Goal: Use online tool/utility: Utilize a website feature to perform a specific function

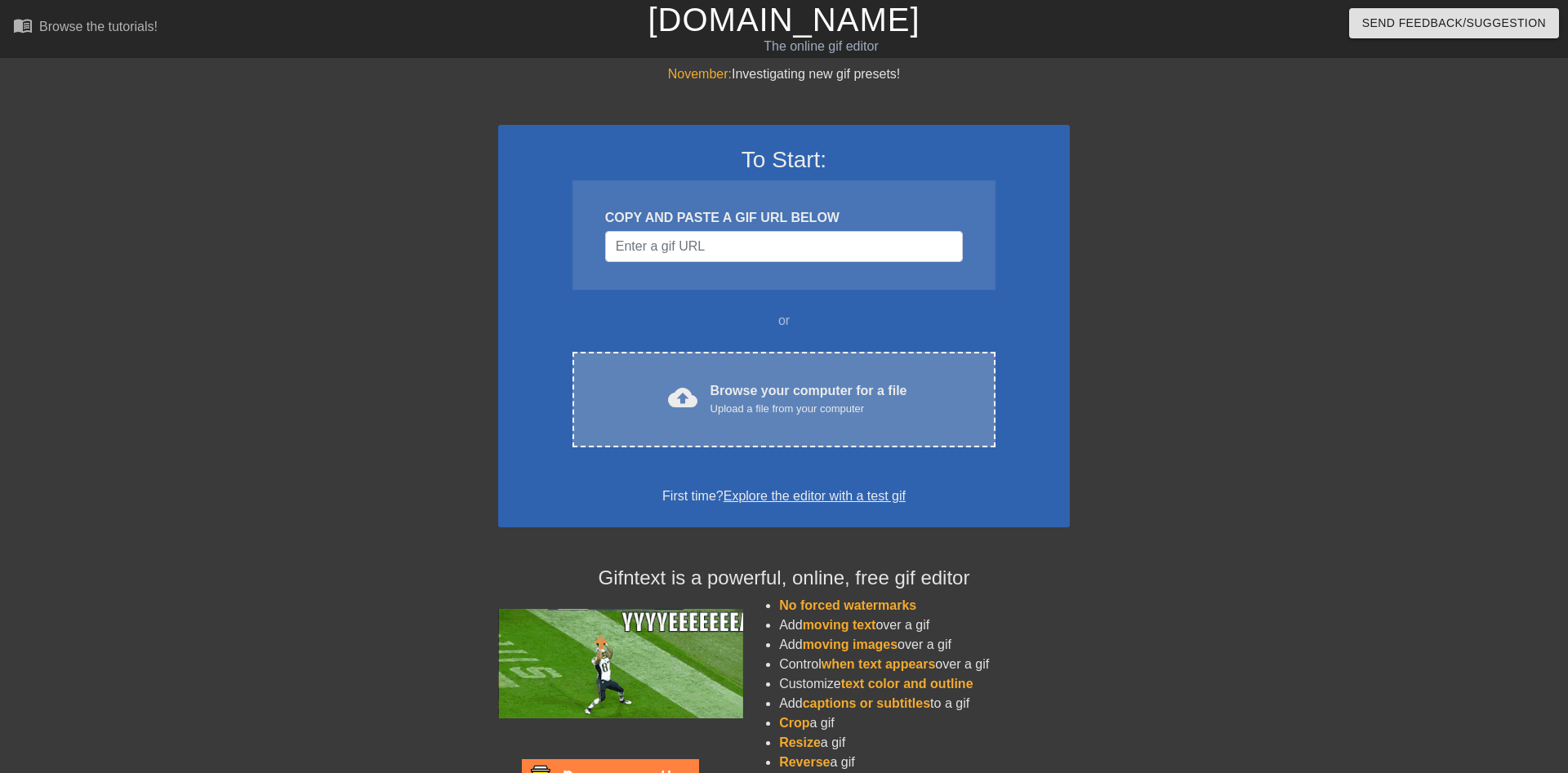
click at [775, 404] on div "Upload a file from your computer" at bounding box center [809, 409] width 197 height 16
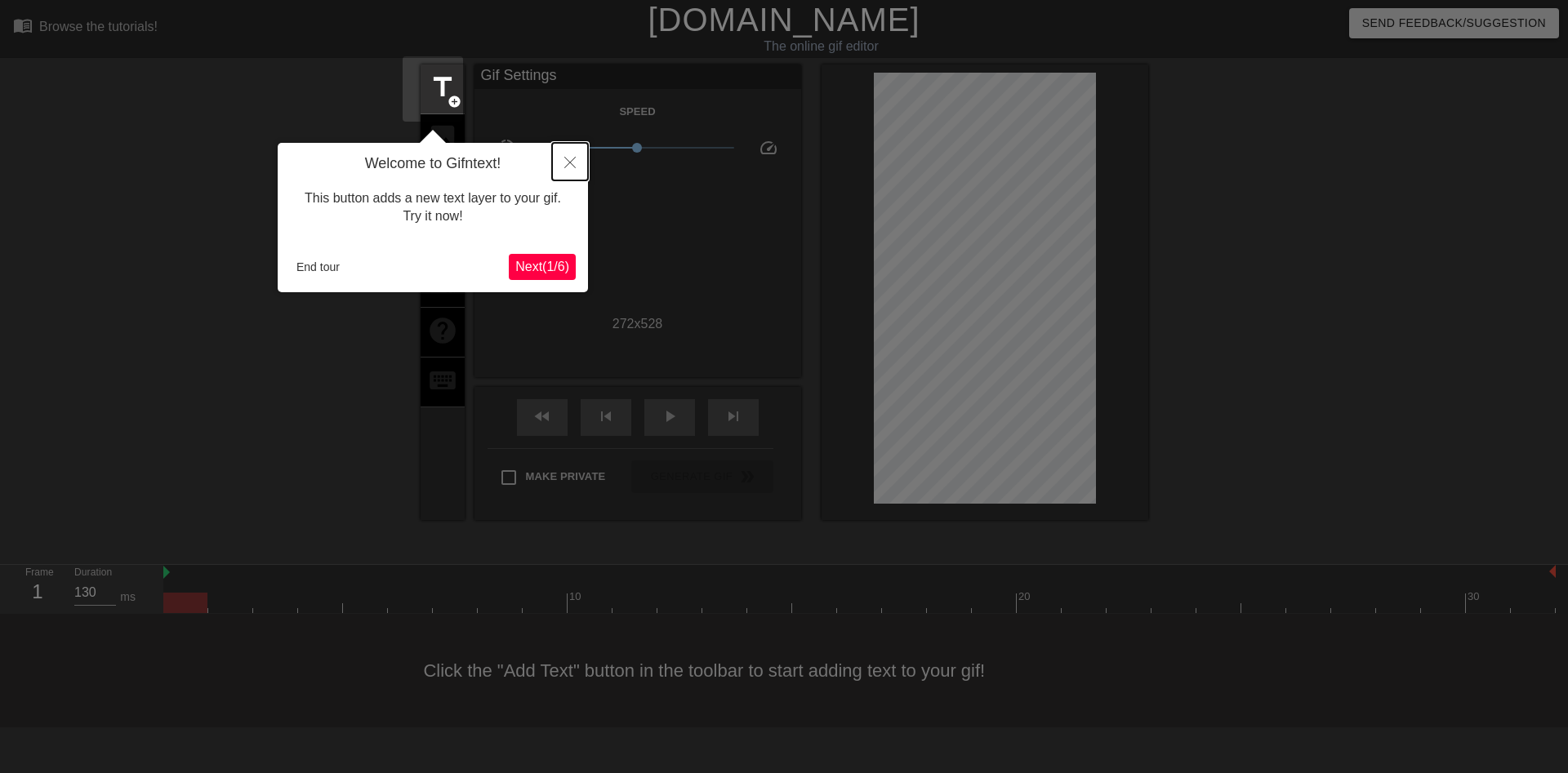
click at [565, 166] on icon "Close" at bounding box center [569, 162] width 11 height 11
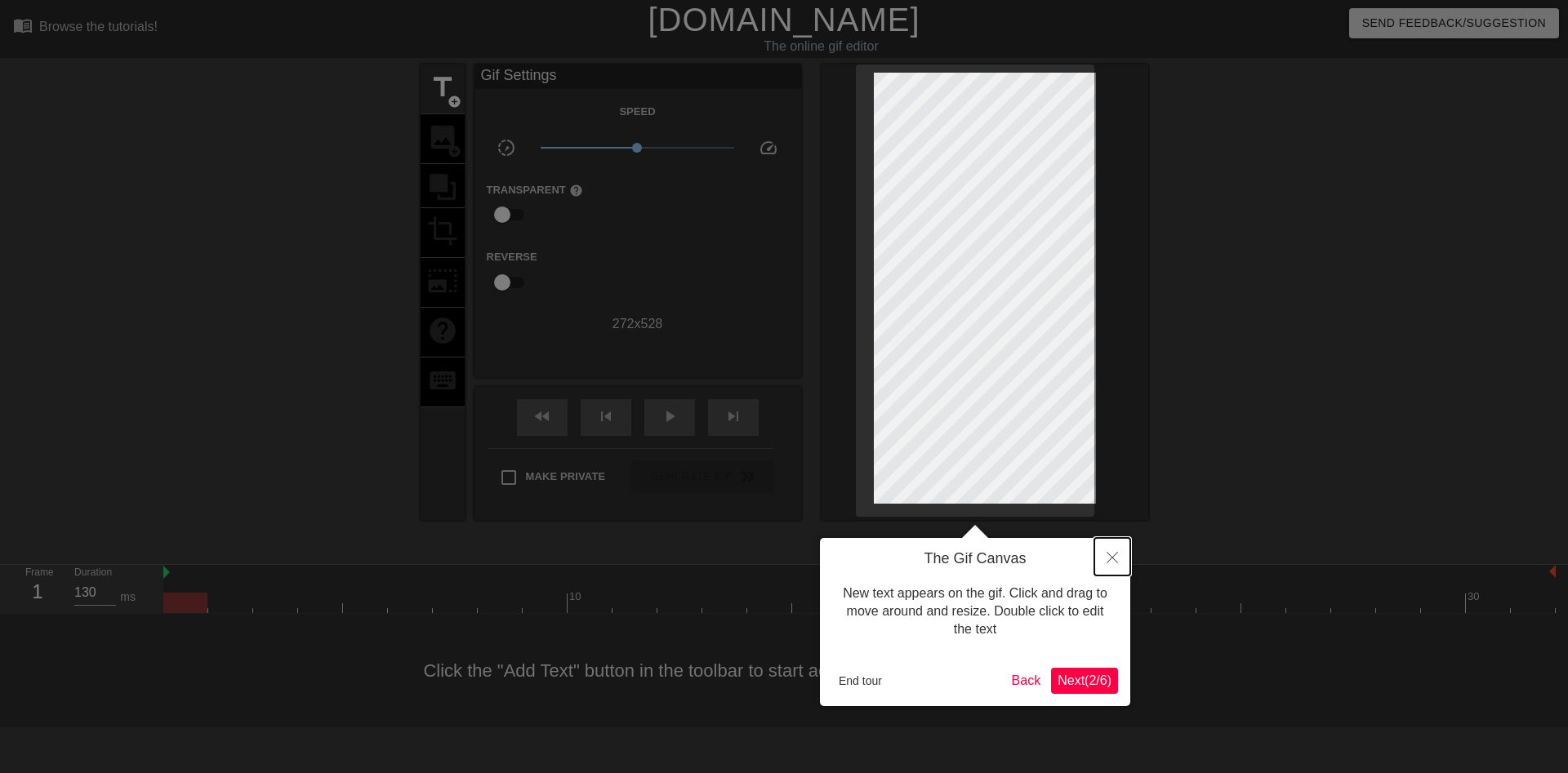
click at [1112, 561] on icon "Close" at bounding box center [1112, 557] width 11 height 11
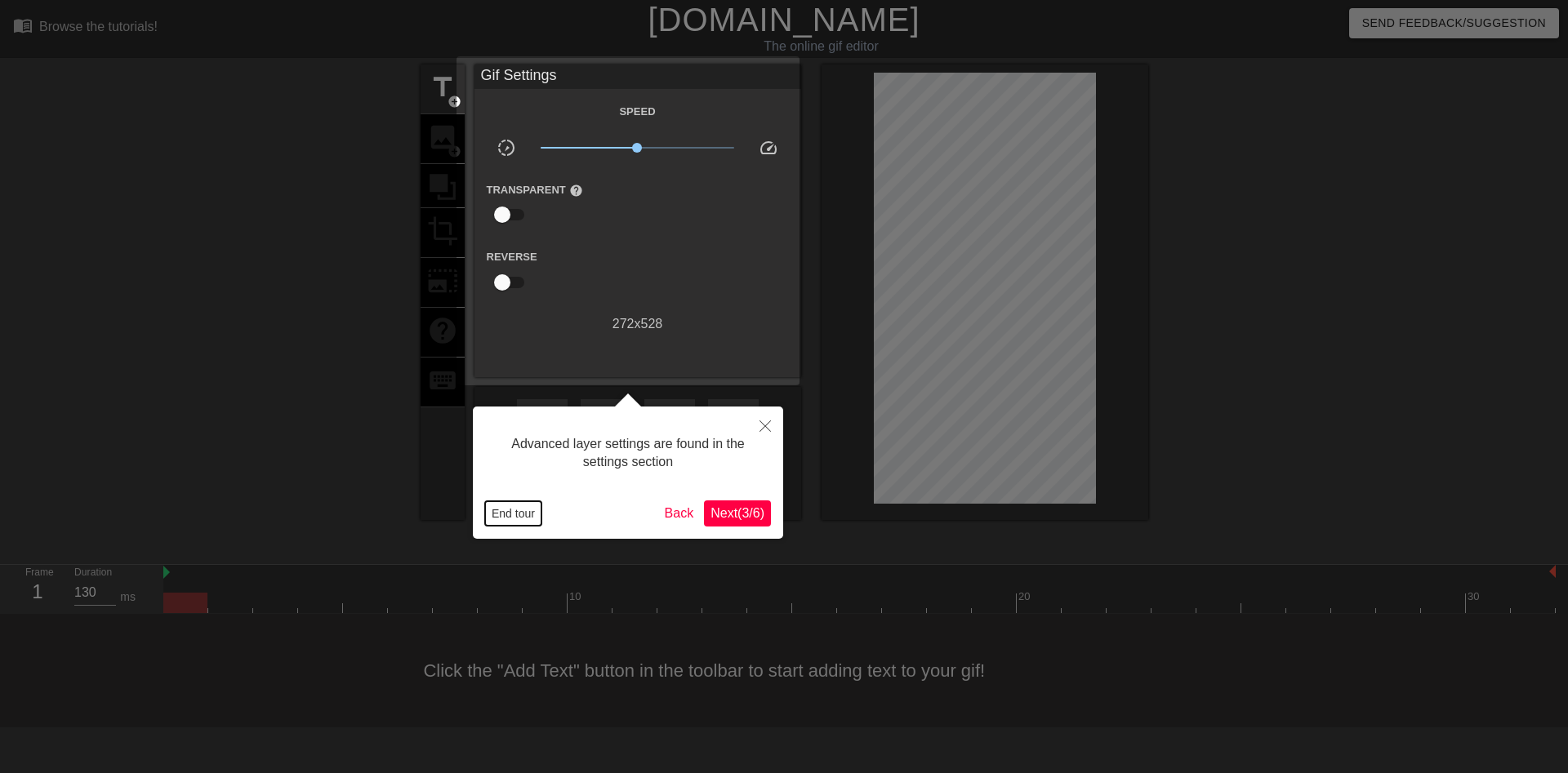
click at [520, 509] on button "End tour" at bounding box center [514, 514] width 56 height 25
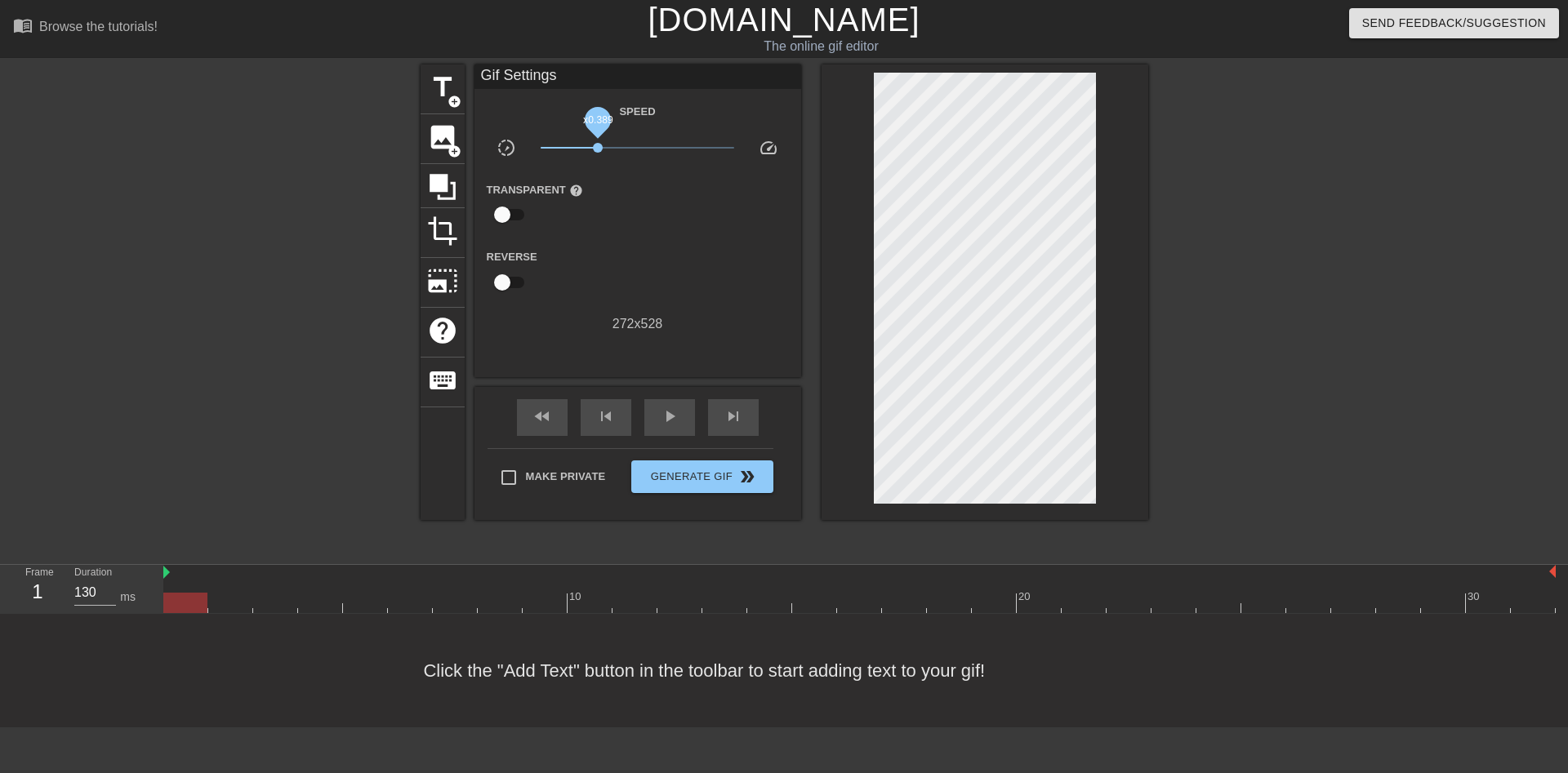
drag, startPoint x: 624, startPoint y: 148, endPoint x: 588, endPoint y: 146, distance: 36.1
click at [593, 146] on span "x0.389" at bounding box center [597, 147] width 9 height 9
click at [659, 479] on span "Generate Gif double_arrow" at bounding box center [702, 476] width 128 height 20
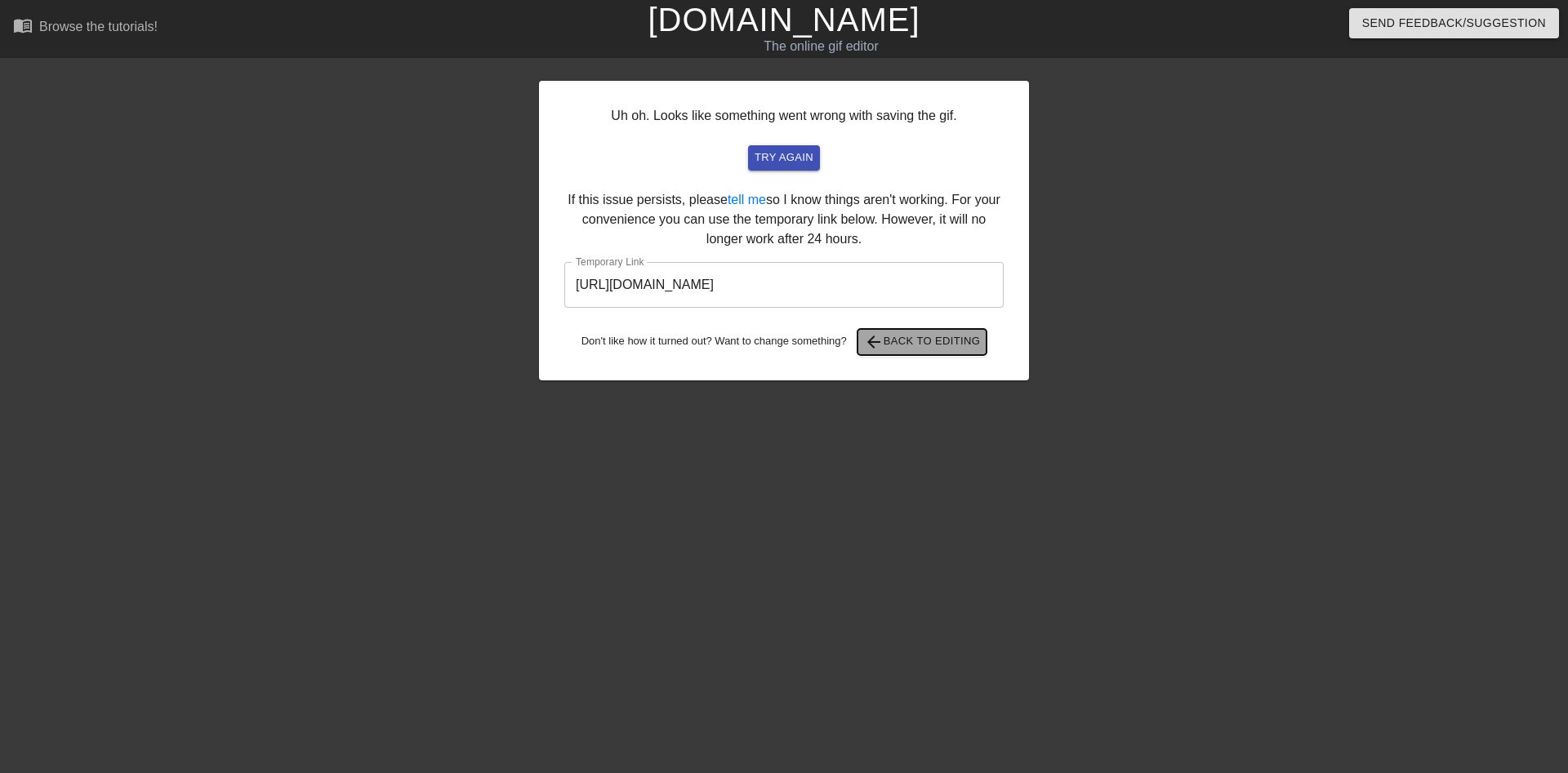
click at [911, 341] on span "arrow_back Back to Editing" at bounding box center [922, 342] width 117 height 20
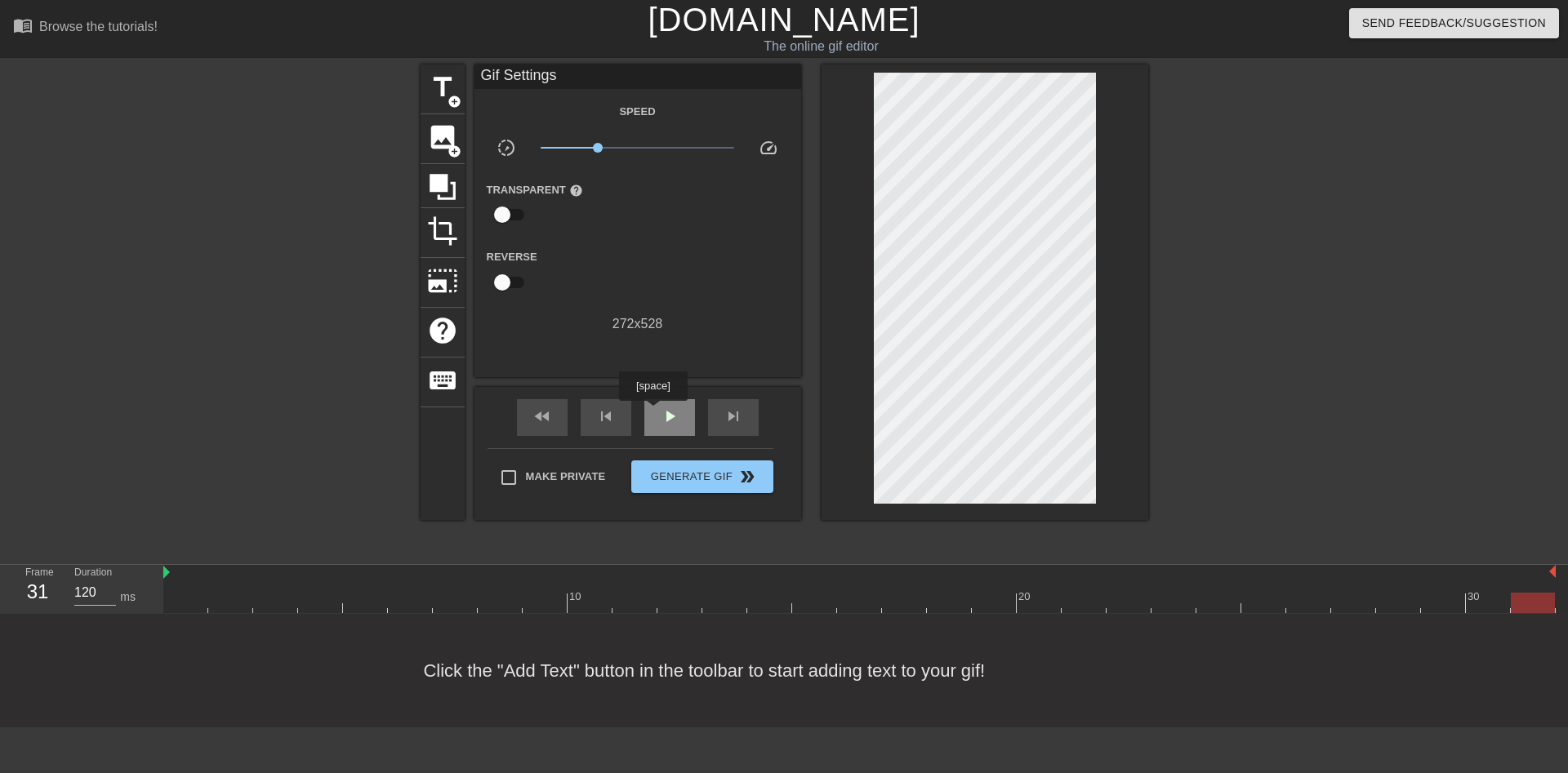
click at [659, 411] on span "play_arrow" at bounding box center [669, 416] width 20 height 20
drag, startPoint x: 601, startPoint y: 144, endPoint x: 611, endPoint y: 150, distance: 11.7
click at [611, 150] on span "x0.668" at bounding box center [637, 148] width 194 height 20
click at [666, 413] on span "pause" at bounding box center [669, 416] width 20 height 20
click at [186, 593] on div at bounding box center [859, 603] width 1392 height 20
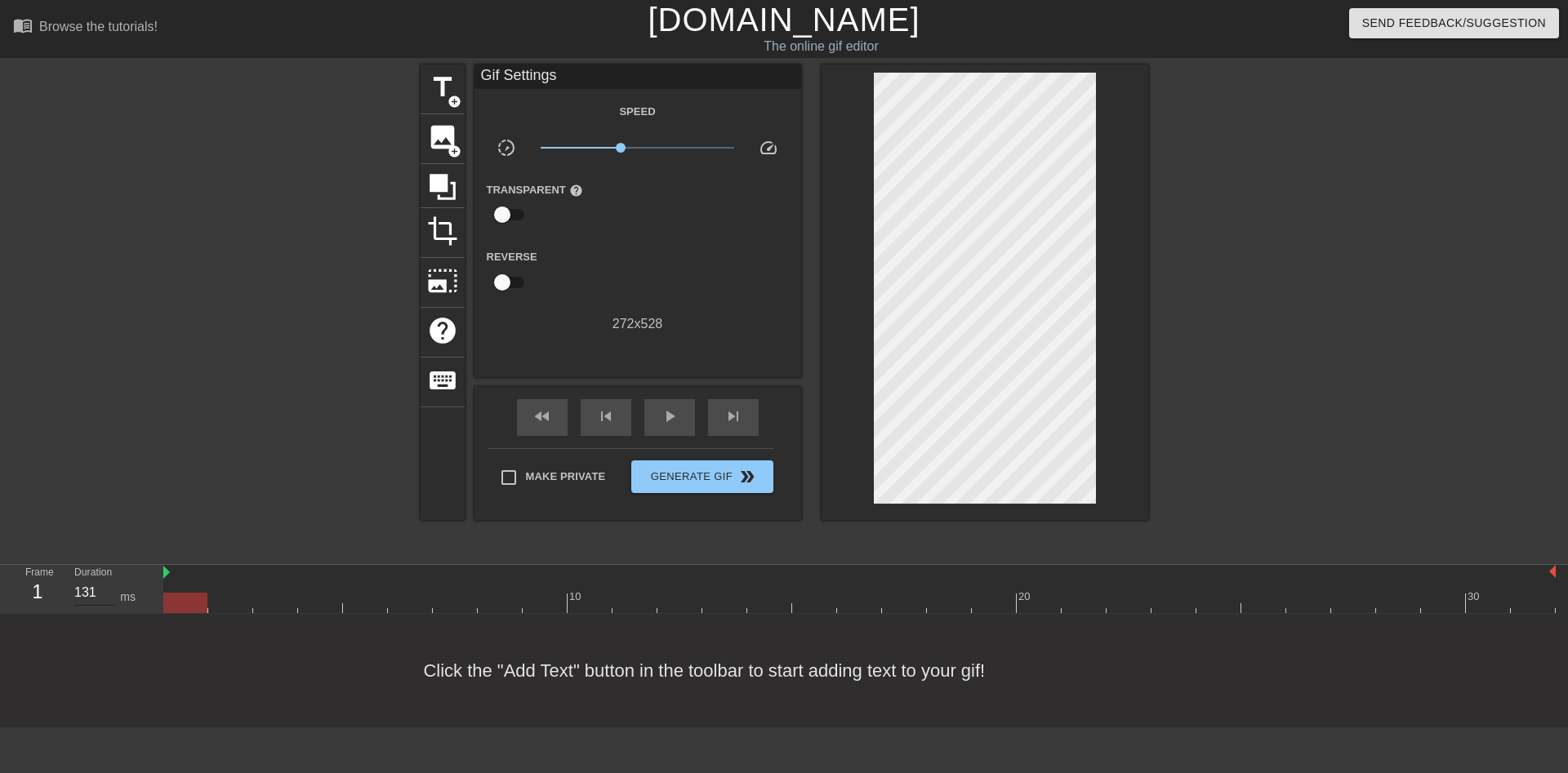
click at [109, 580] on input "131" at bounding box center [95, 593] width 42 height 26
click at [109, 580] on input "132" at bounding box center [95, 593] width 42 height 26
click at [109, 580] on input "133" at bounding box center [95, 593] width 42 height 26
click at [109, 580] on input "134" at bounding box center [95, 593] width 42 height 26
click at [109, 580] on input "135" at bounding box center [95, 593] width 42 height 26
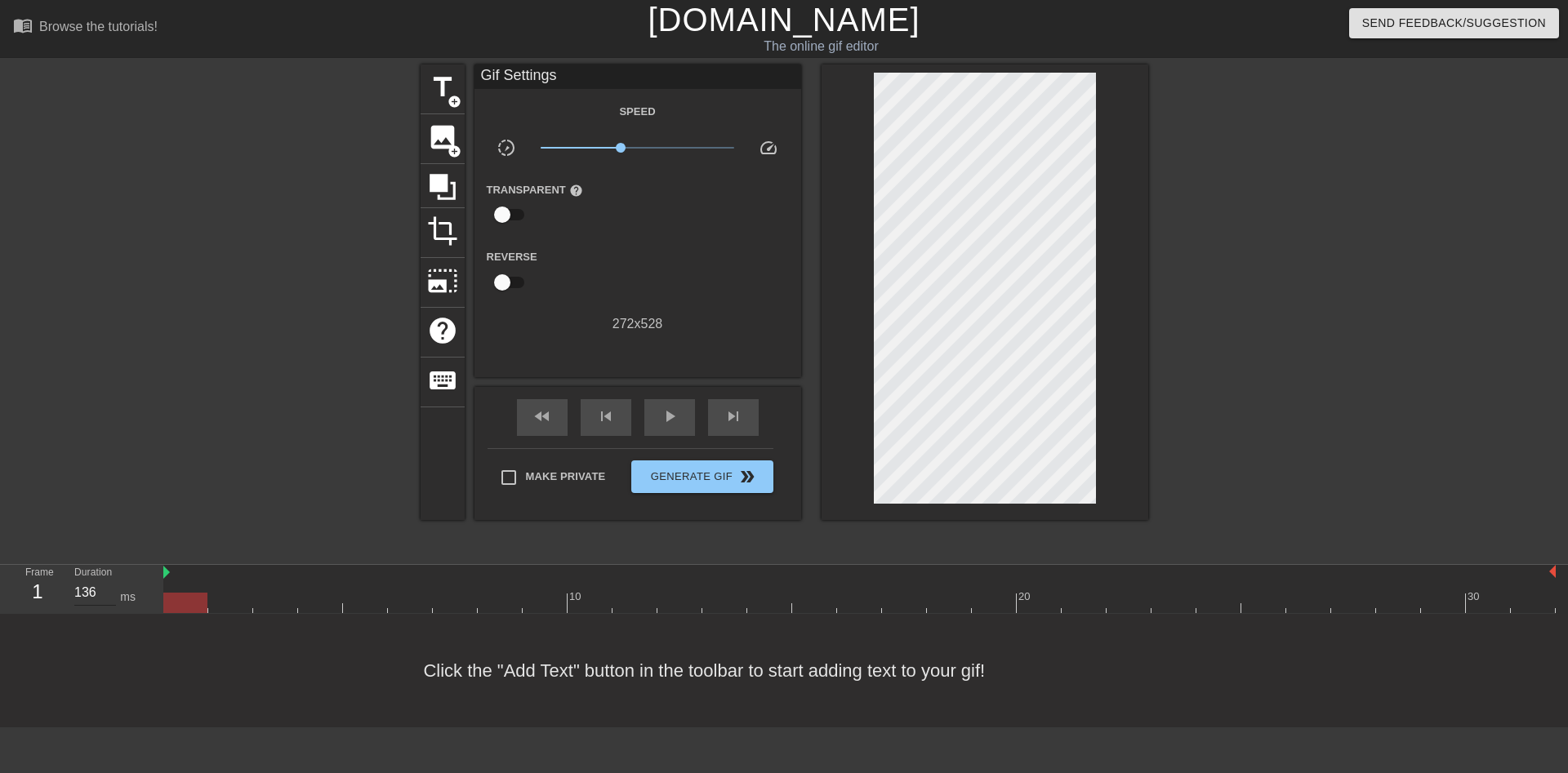
click at [109, 580] on input "136" at bounding box center [95, 593] width 42 height 26
click at [109, 580] on input "137" at bounding box center [95, 593] width 42 height 26
click at [109, 580] on input "138" at bounding box center [95, 593] width 42 height 26
click at [109, 580] on input "139" at bounding box center [95, 593] width 42 height 26
click at [109, 580] on input "140" at bounding box center [95, 593] width 42 height 26
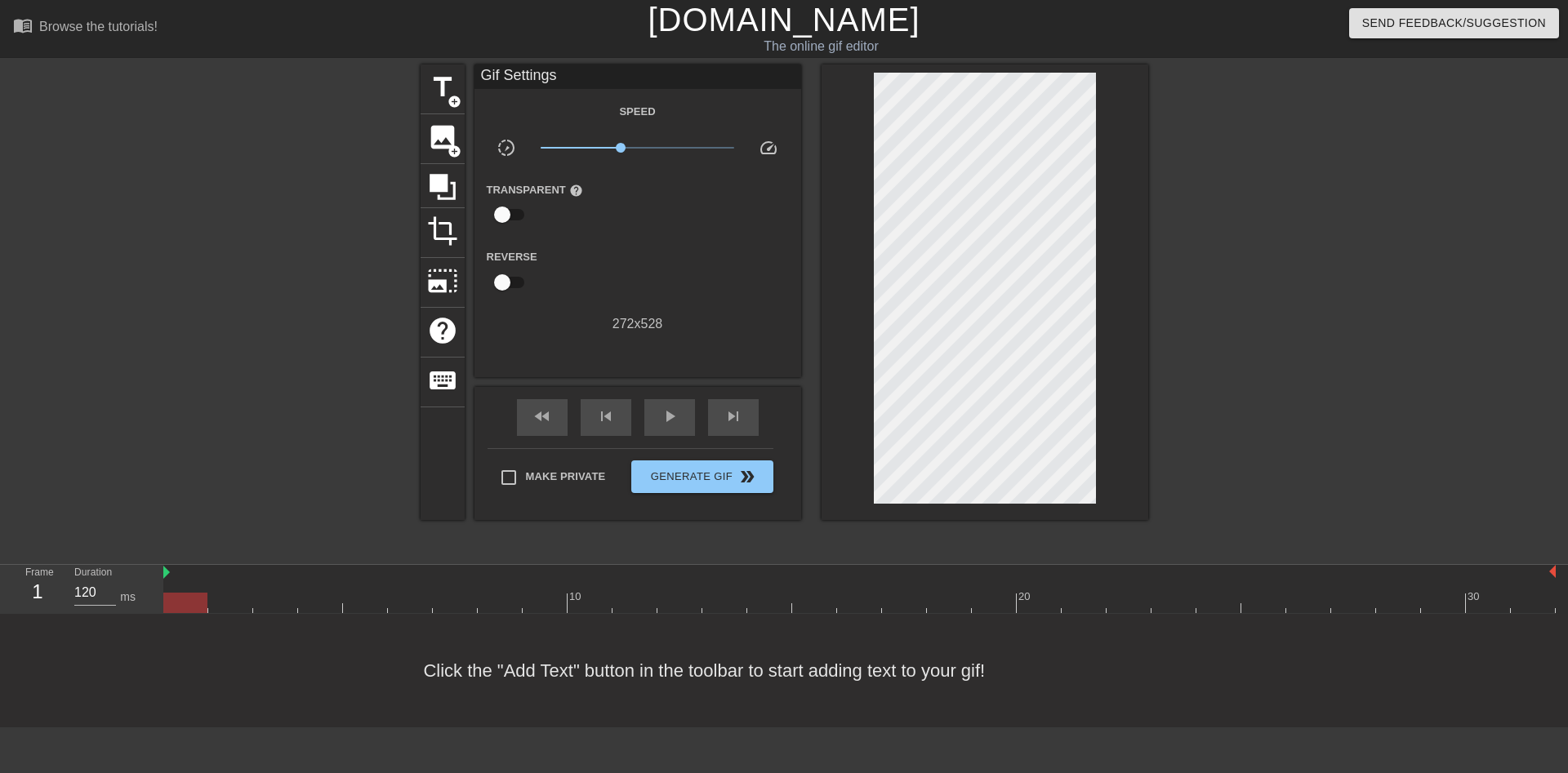
click at [248, 593] on div at bounding box center [859, 603] width 1392 height 20
click at [108, 580] on input "121" at bounding box center [95, 593] width 42 height 26
click at [108, 580] on input "122" at bounding box center [95, 593] width 42 height 26
click at [108, 580] on input "123" at bounding box center [95, 593] width 42 height 26
click at [108, 580] on input "124" at bounding box center [95, 593] width 42 height 26
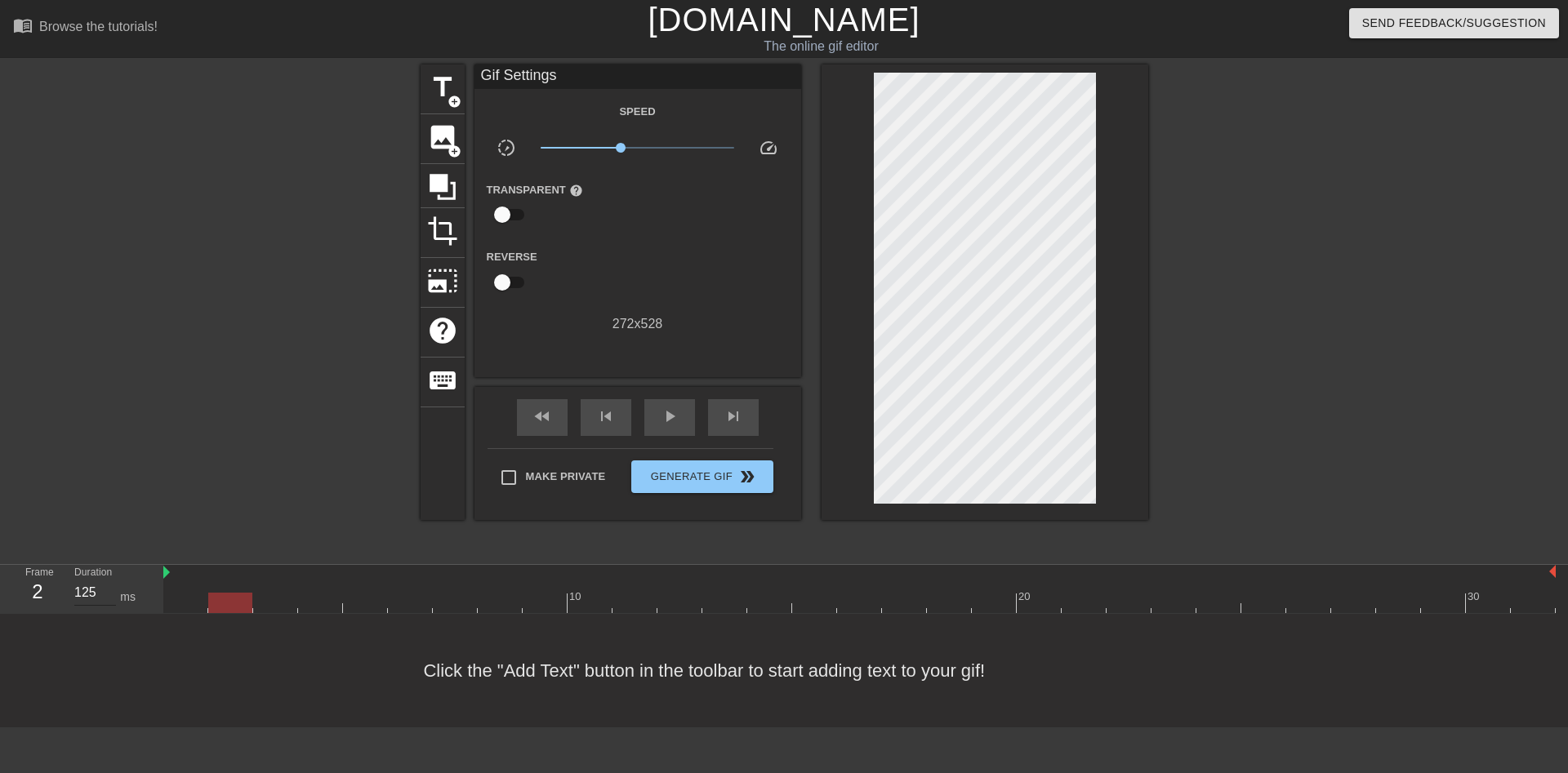
click at [108, 580] on input "125" at bounding box center [95, 593] width 42 height 26
click at [108, 580] on input "126" at bounding box center [95, 593] width 42 height 26
click at [108, 580] on input "127" at bounding box center [95, 593] width 42 height 26
click at [108, 580] on input "128" at bounding box center [95, 593] width 42 height 26
click at [108, 580] on input "129" at bounding box center [95, 593] width 42 height 26
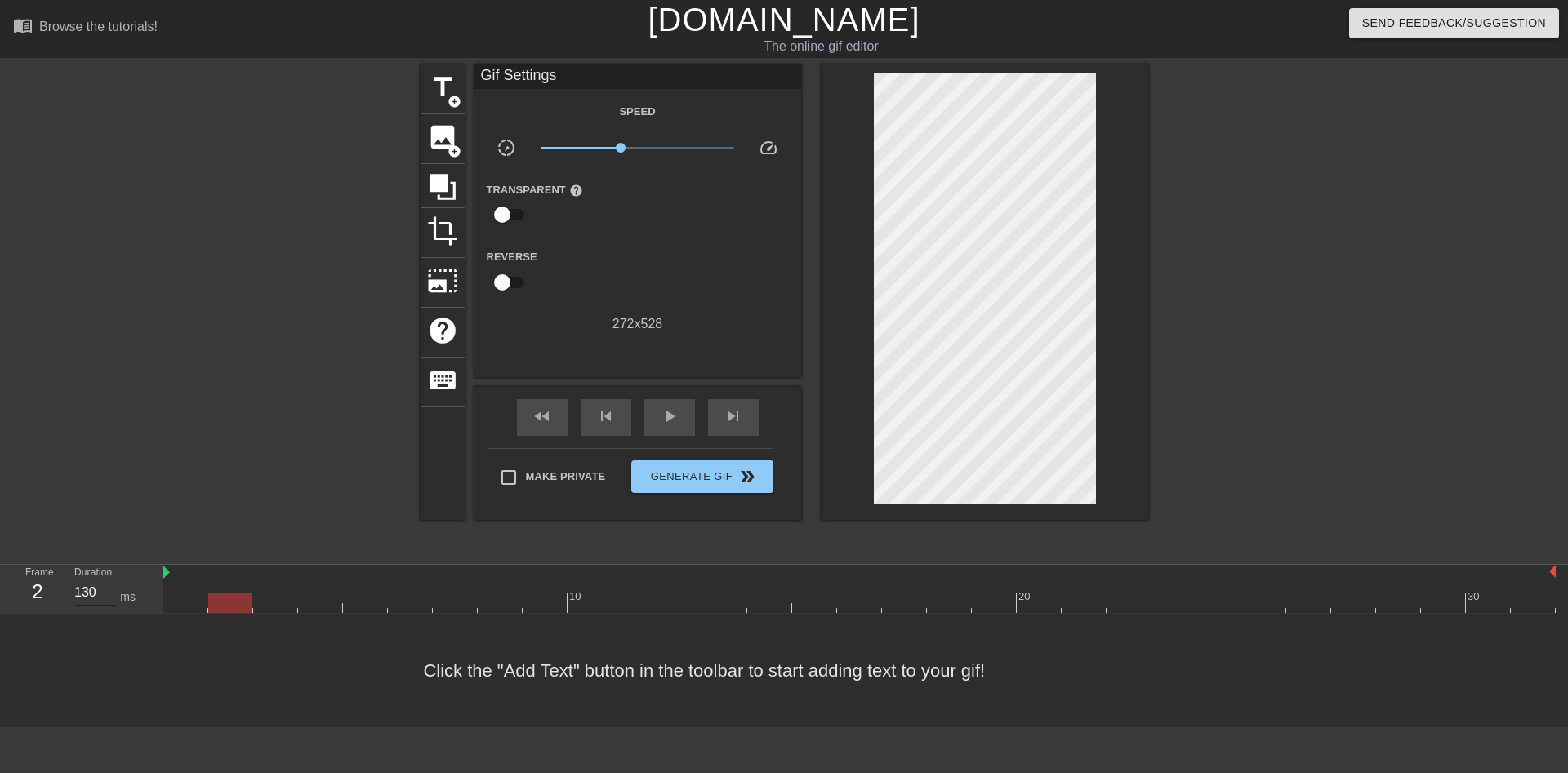
click at [108, 580] on input "130" at bounding box center [95, 593] width 42 height 26
click at [275, 593] on div at bounding box center [859, 603] width 1392 height 20
click at [107, 580] on input "131" at bounding box center [95, 593] width 42 height 26
click at [107, 580] on input "132" at bounding box center [95, 593] width 42 height 26
click at [107, 580] on input "133" at bounding box center [95, 593] width 42 height 26
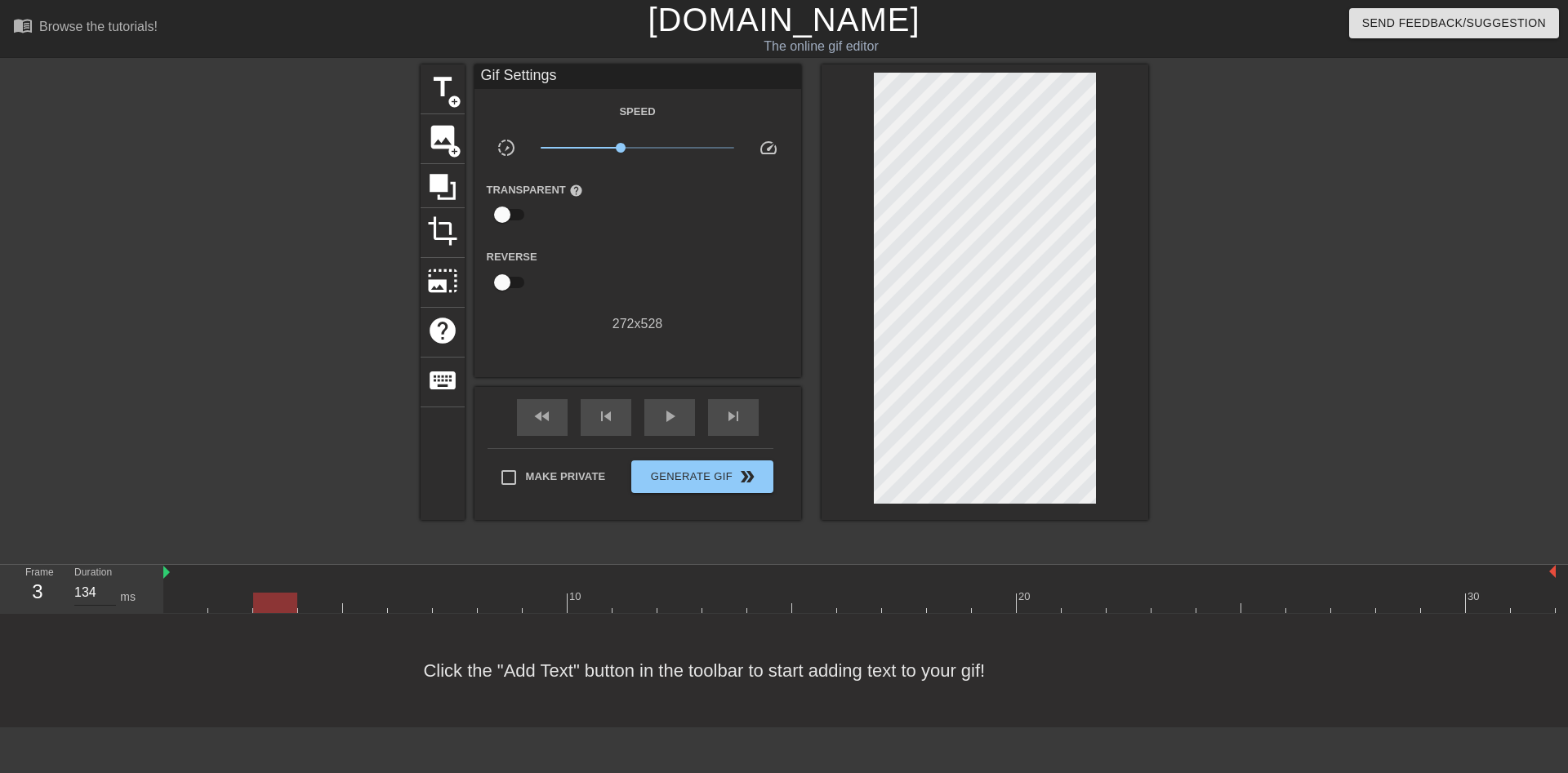
click at [107, 580] on input "134" at bounding box center [95, 593] width 42 height 26
click at [107, 580] on input "135" at bounding box center [95, 593] width 42 height 26
click at [107, 580] on input "136" at bounding box center [95, 593] width 42 height 26
click at [107, 580] on input "137" at bounding box center [95, 593] width 42 height 26
click at [107, 580] on input "138" at bounding box center [95, 593] width 42 height 26
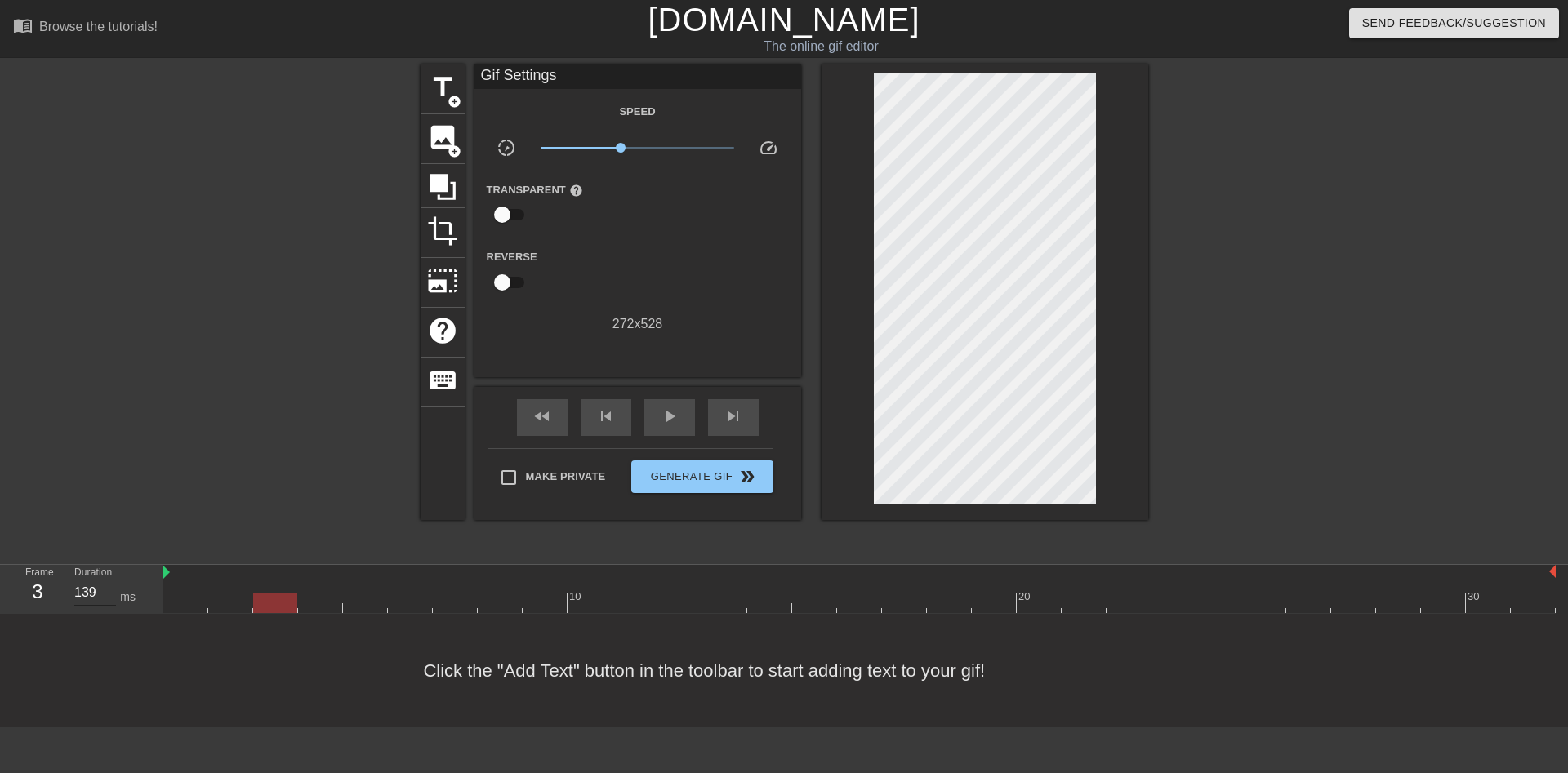
click at [107, 580] on input "139" at bounding box center [95, 593] width 42 height 26
click at [107, 580] on input "140" at bounding box center [95, 593] width 42 height 26
click at [315, 593] on div at bounding box center [859, 603] width 1392 height 20
click at [109, 580] on input "121" at bounding box center [95, 593] width 42 height 26
click at [109, 580] on input "122" at bounding box center [95, 593] width 42 height 26
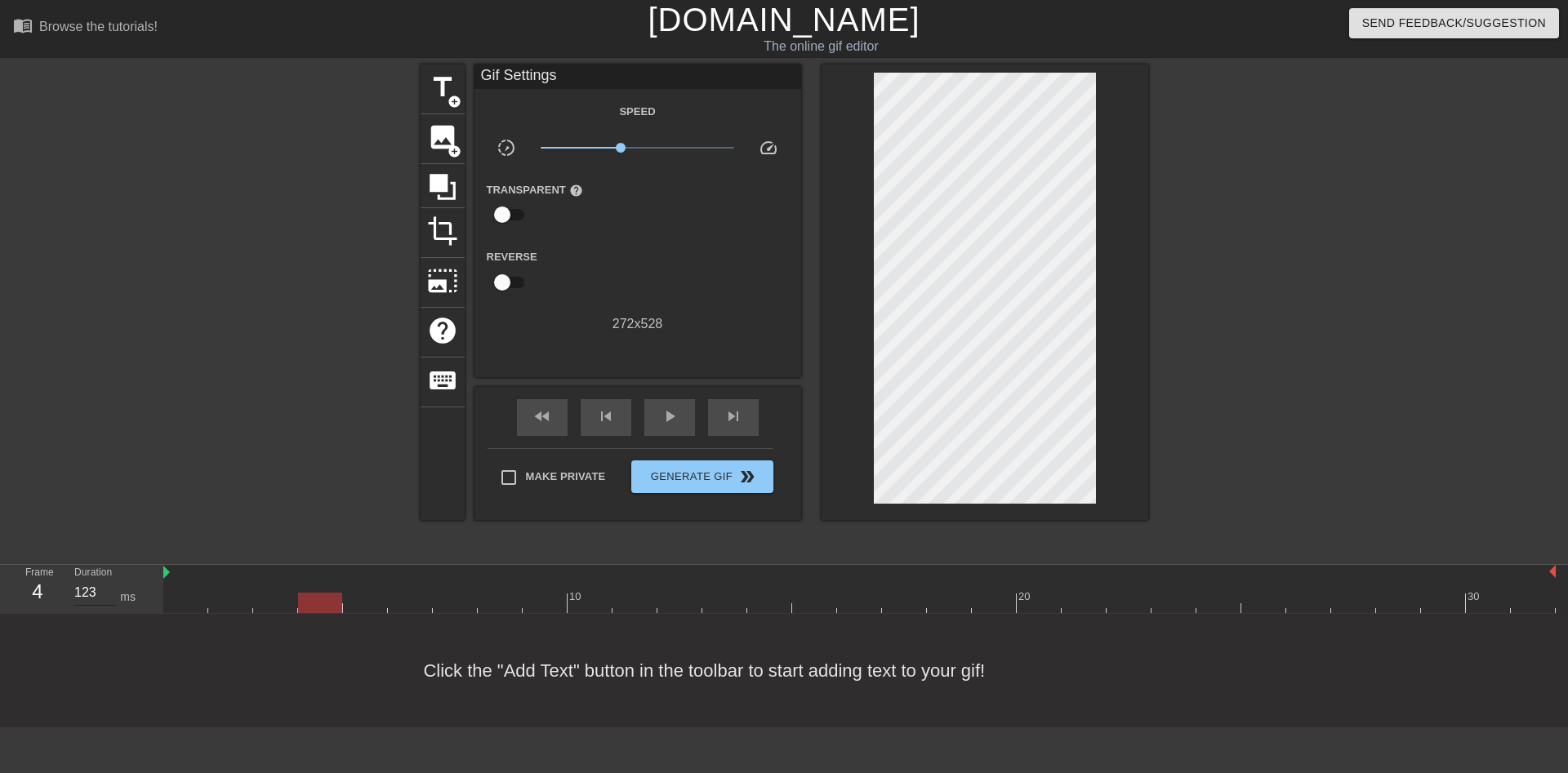
click at [109, 580] on input "123" at bounding box center [95, 593] width 42 height 26
click at [109, 580] on input "124" at bounding box center [95, 593] width 42 height 26
click at [109, 580] on input "125" at bounding box center [95, 593] width 42 height 26
click at [109, 580] on input "126" at bounding box center [95, 593] width 42 height 26
click at [109, 580] on input "127" at bounding box center [95, 593] width 42 height 26
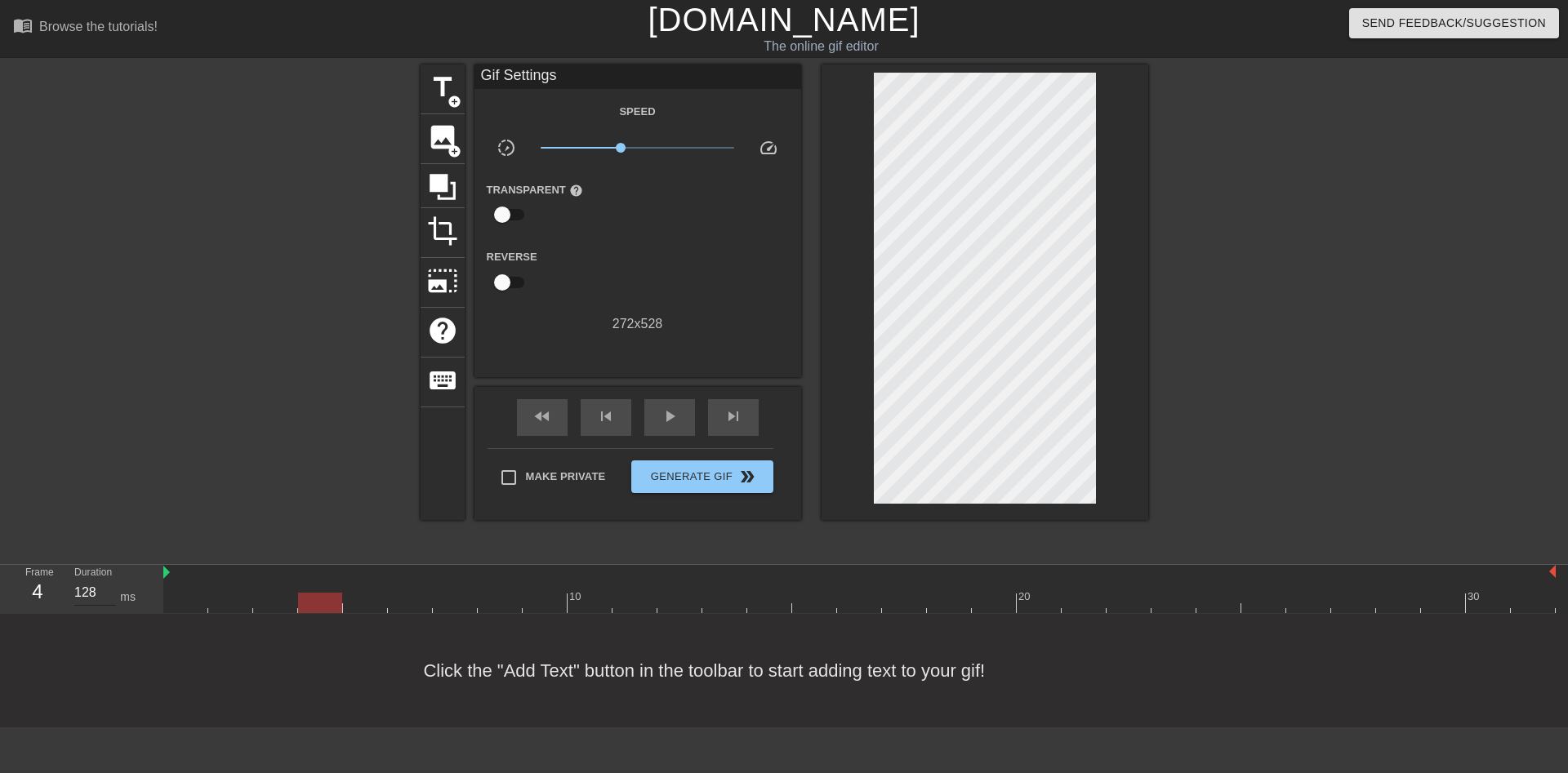
click at [109, 580] on input "128" at bounding box center [95, 593] width 42 height 26
click at [109, 580] on input "129" at bounding box center [95, 593] width 42 height 26
click at [109, 580] on input "130" at bounding box center [95, 593] width 42 height 26
click at [363, 593] on div at bounding box center [859, 603] width 1392 height 20
click at [107, 580] on input "131" at bounding box center [95, 593] width 42 height 26
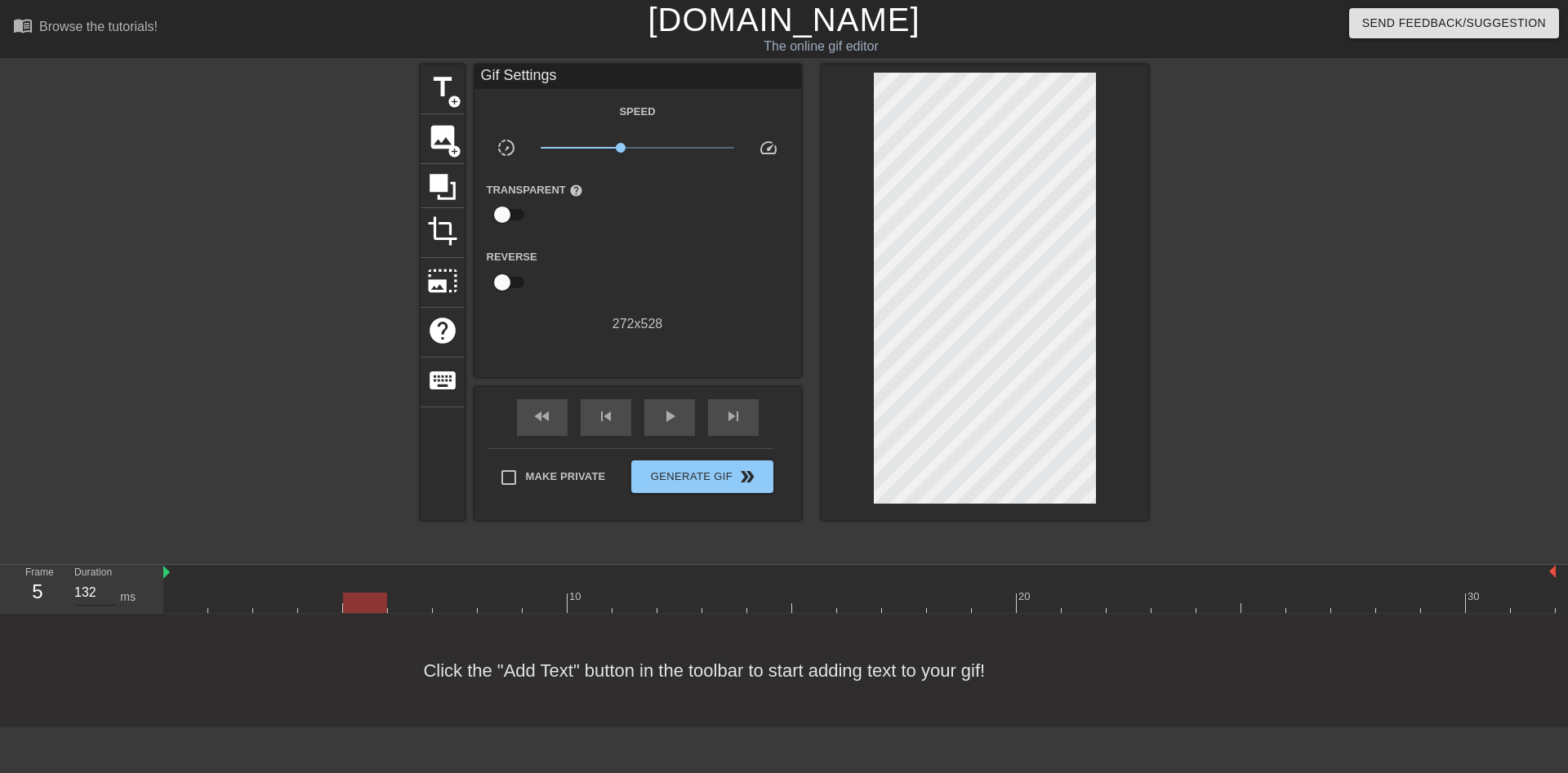
click at [107, 580] on input "132" at bounding box center [95, 593] width 42 height 26
click at [107, 580] on input "133" at bounding box center [95, 593] width 42 height 26
click at [107, 580] on input "134" at bounding box center [95, 593] width 42 height 26
click at [107, 580] on input "135" at bounding box center [95, 593] width 42 height 26
click at [107, 580] on input "136" at bounding box center [95, 593] width 42 height 26
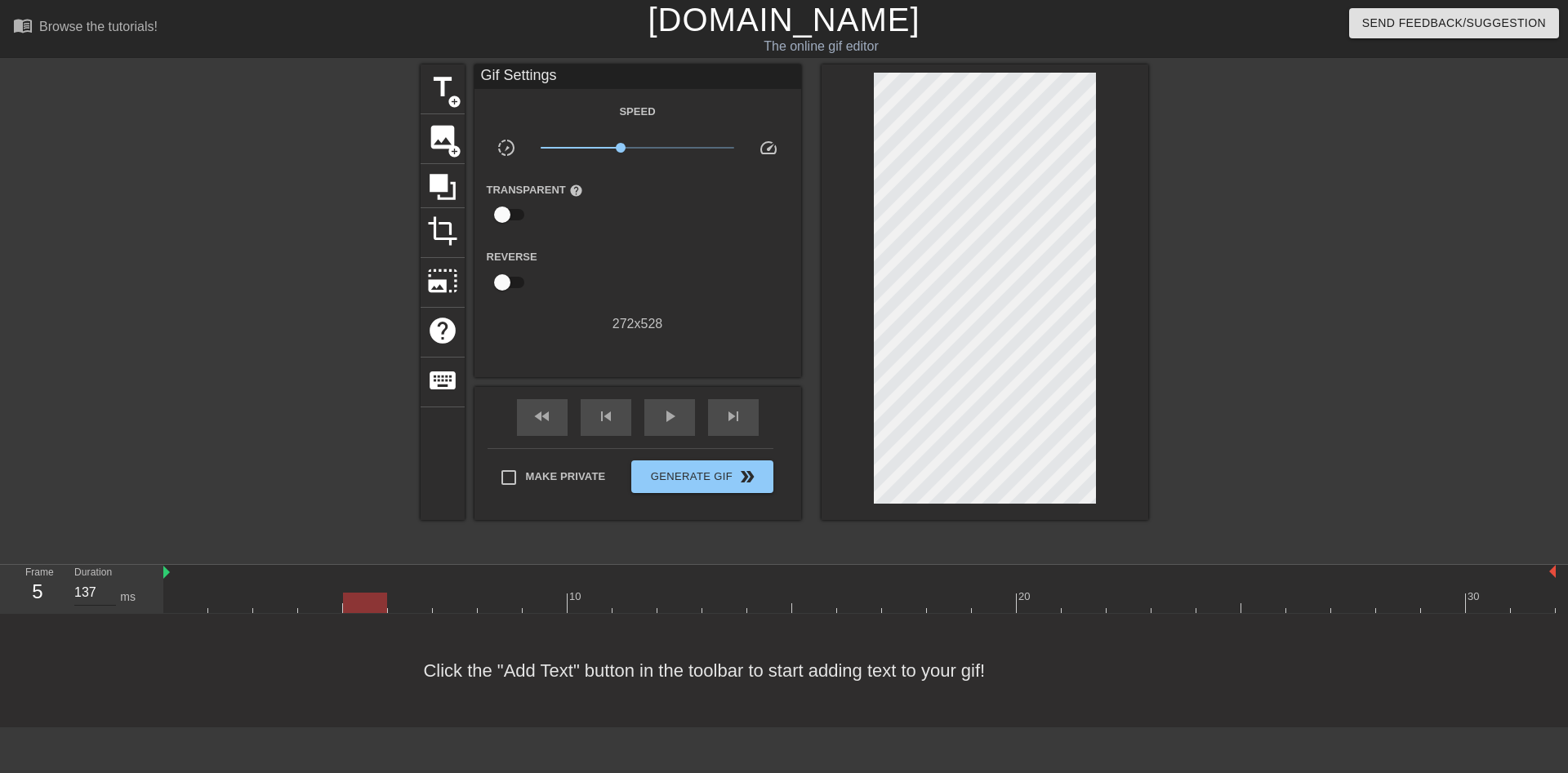
click at [107, 580] on input "137" at bounding box center [95, 593] width 42 height 26
click at [107, 580] on input "138" at bounding box center [95, 593] width 42 height 26
click at [107, 580] on input "139" at bounding box center [95, 593] width 42 height 26
click at [107, 580] on input "140" at bounding box center [95, 593] width 42 height 26
click at [419, 593] on div at bounding box center [859, 603] width 1392 height 20
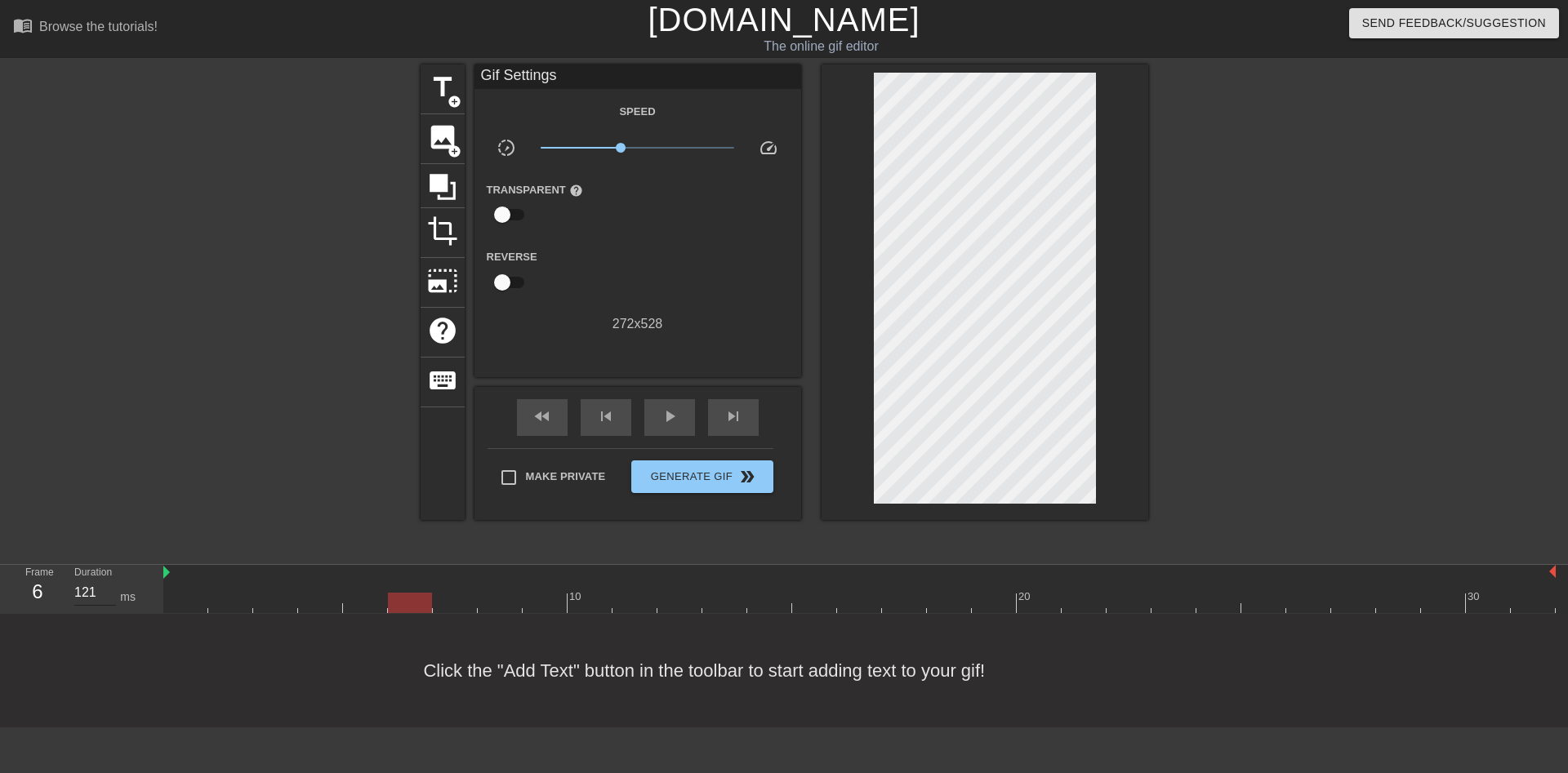
click at [111, 580] on input "121" at bounding box center [95, 593] width 42 height 26
click at [111, 580] on input "122" at bounding box center [95, 593] width 42 height 26
click at [111, 580] on input "123" at bounding box center [95, 593] width 42 height 26
click at [111, 580] on input "124" at bounding box center [95, 593] width 42 height 26
click at [111, 580] on input "125" at bounding box center [95, 593] width 42 height 26
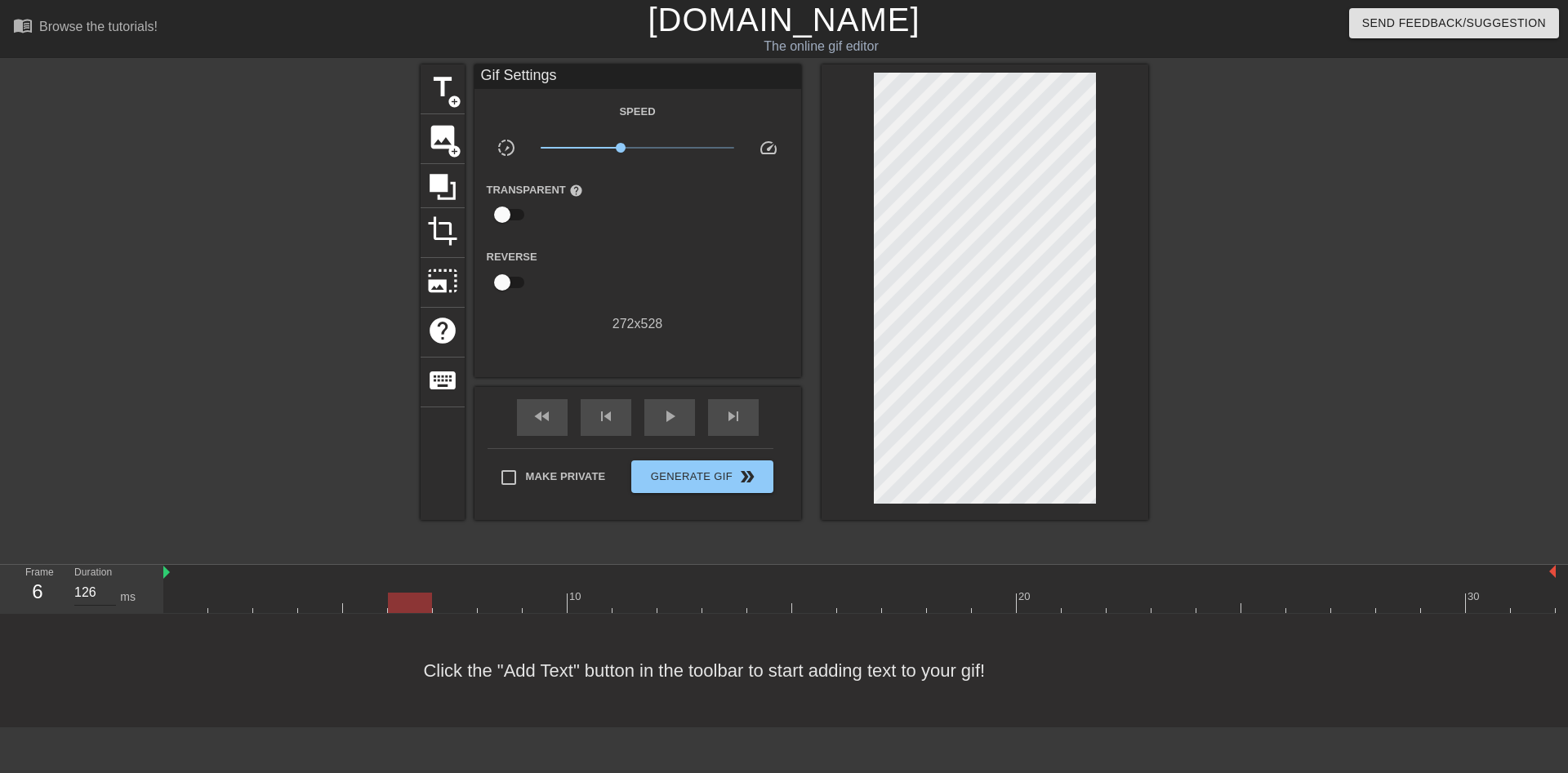
click at [111, 580] on input "126" at bounding box center [95, 593] width 42 height 26
click at [111, 580] on input "127" at bounding box center [95, 593] width 42 height 26
click at [111, 580] on input "128" at bounding box center [95, 593] width 42 height 26
click at [111, 580] on input "129" at bounding box center [95, 593] width 42 height 26
click at [111, 580] on input "130" at bounding box center [95, 593] width 42 height 26
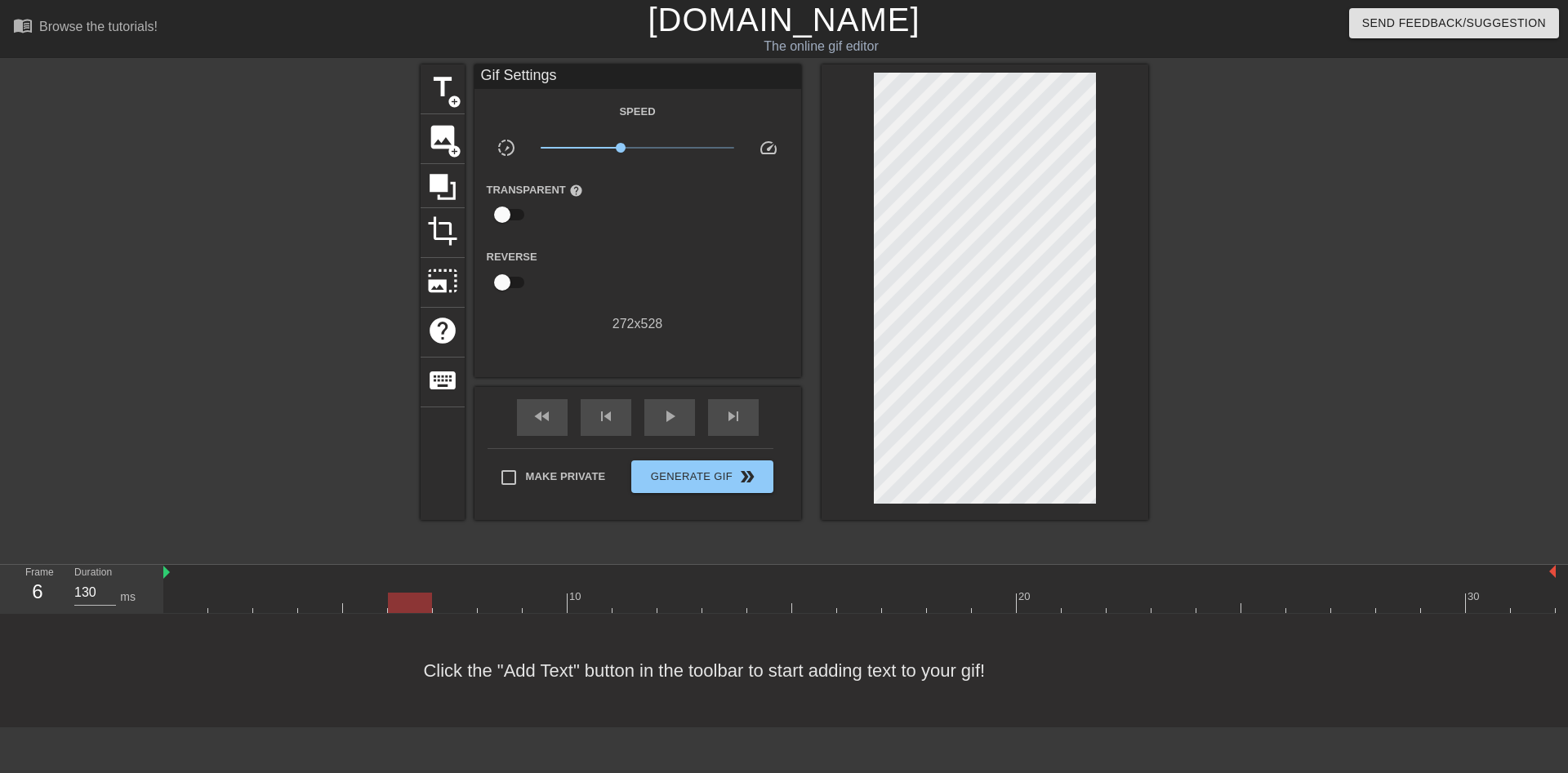
click at [447, 593] on div at bounding box center [859, 603] width 1392 height 20
click at [108, 580] on input "131" at bounding box center [95, 593] width 42 height 26
click at [108, 580] on input "132" at bounding box center [95, 593] width 42 height 26
click at [108, 580] on input "133" at bounding box center [95, 593] width 42 height 26
click at [108, 580] on input "134" at bounding box center [95, 593] width 42 height 26
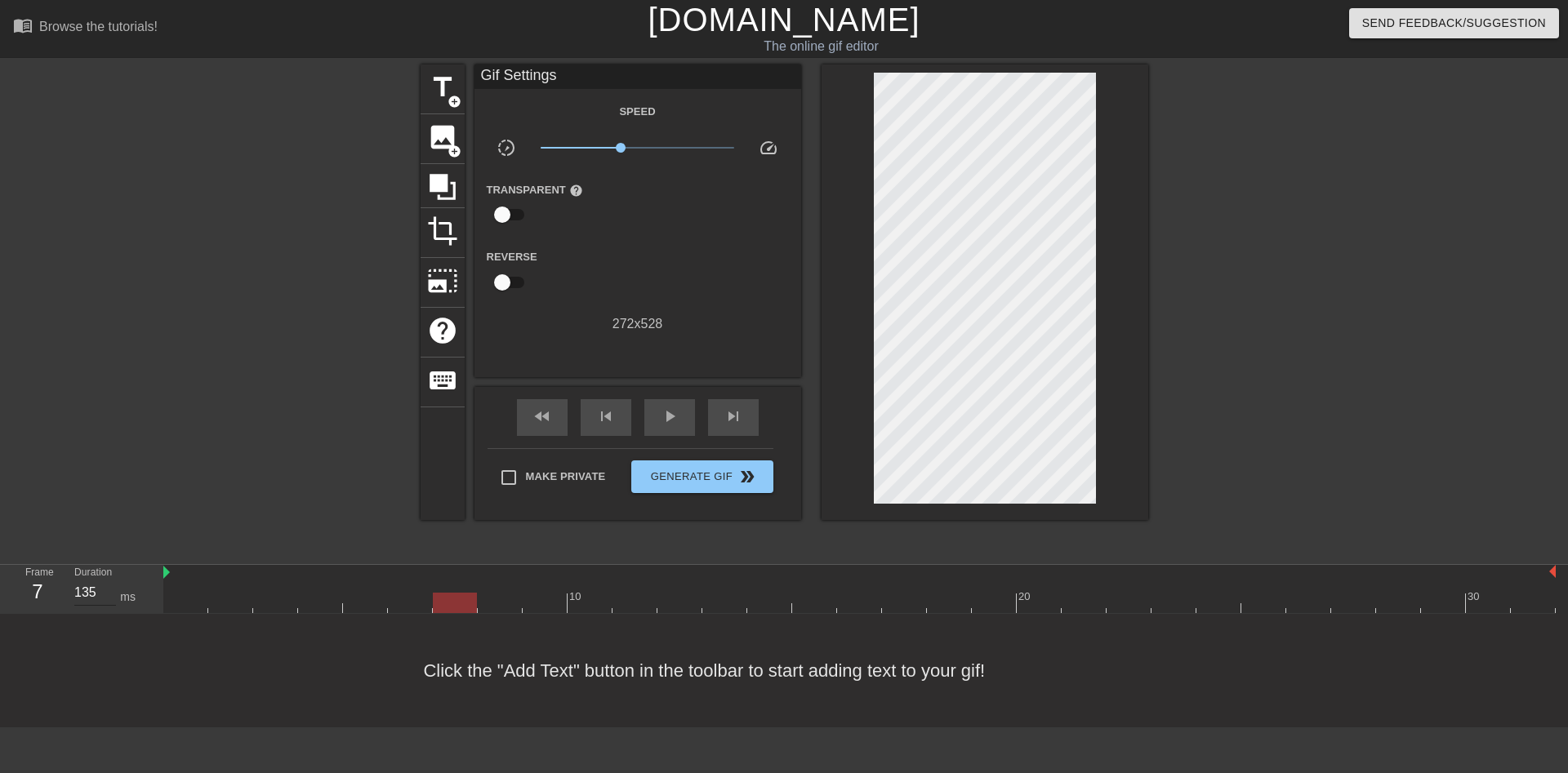
click at [108, 580] on input "135" at bounding box center [95, 593] width 42 height 26
click at [108, 580] on input "136" at bounding box center [95, 593] width 42 height 26
click at [108, 580] on input "137" at bounding box center [95, 593] width 42 height 26
click at [108, 580] on input "138" at bounding box center [95, 593] width 42 height 26
click at [108, 580] on input "139" at bounding box center [95, 593] width 42 height 26
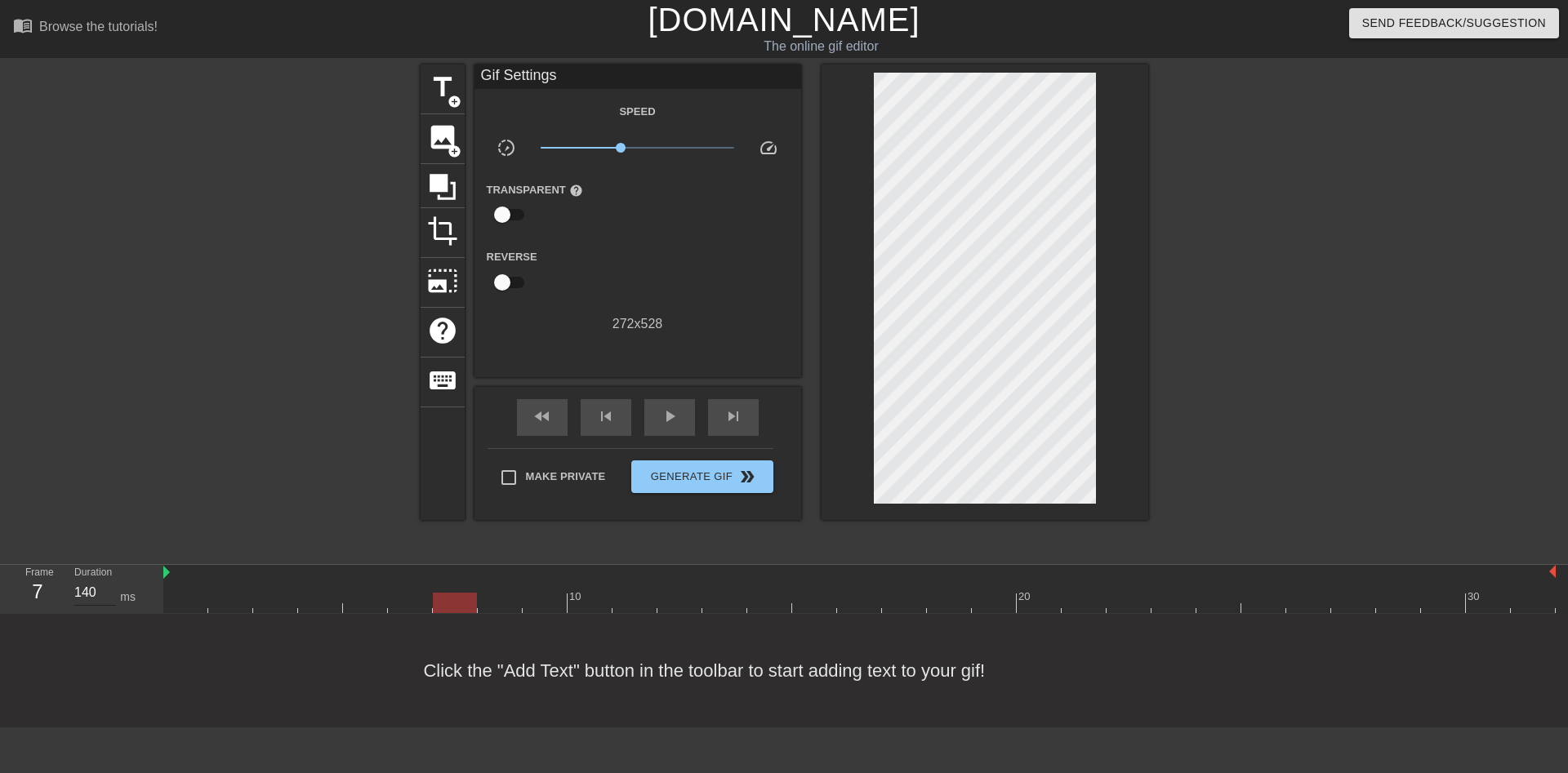
click at [108, 580] on input "140" at bounding box center [95, 593] width 42 height 26
click at [492, 593] on div at bounding box center [859, 603] width 1392 height 20
click at [108, 580] on input "121" at bounding box center [95, 593] width 42 height 26
click at [108, 580] on input "122" at bounding box center [95, 593] width 42 height 26
click at [108, 580] on input "123" at bounding box center [95, 593] width 42 height 26
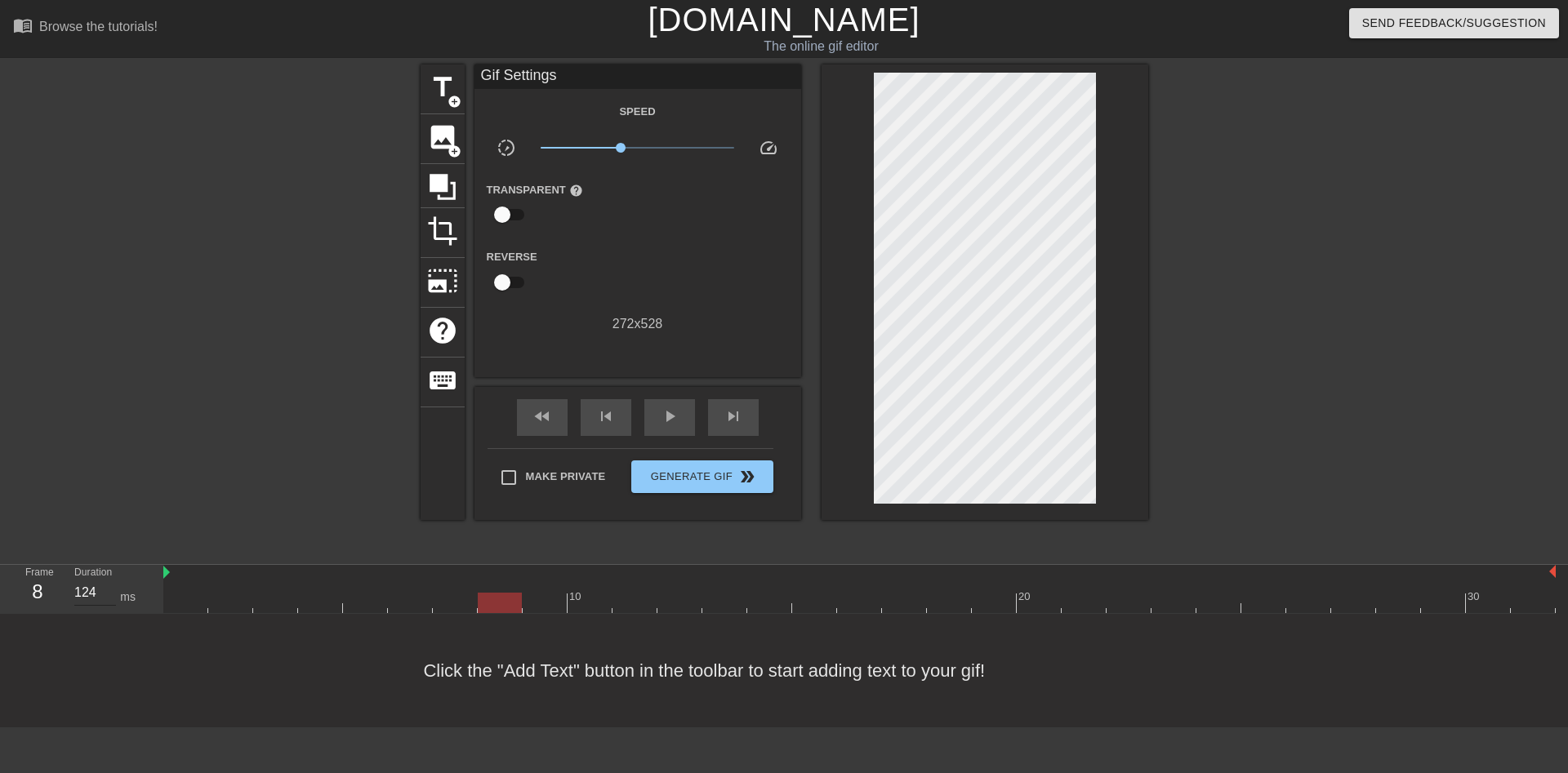
click at [108, 580] on input "124" at bounding box center [95, 593] width 42 height 26
click at [108, 580] on input "125" at bounding box center [95, 593] width 42 height 26
click at [108, 580] on input "126" at bounding box center [95, 593] width 42 height 26
click at [108, 580] on input "127" at bounding box center [95, 593] width 42 height 26
click at [108, 580] on input "128" at bounding box center [95, 593] width 42 height 26
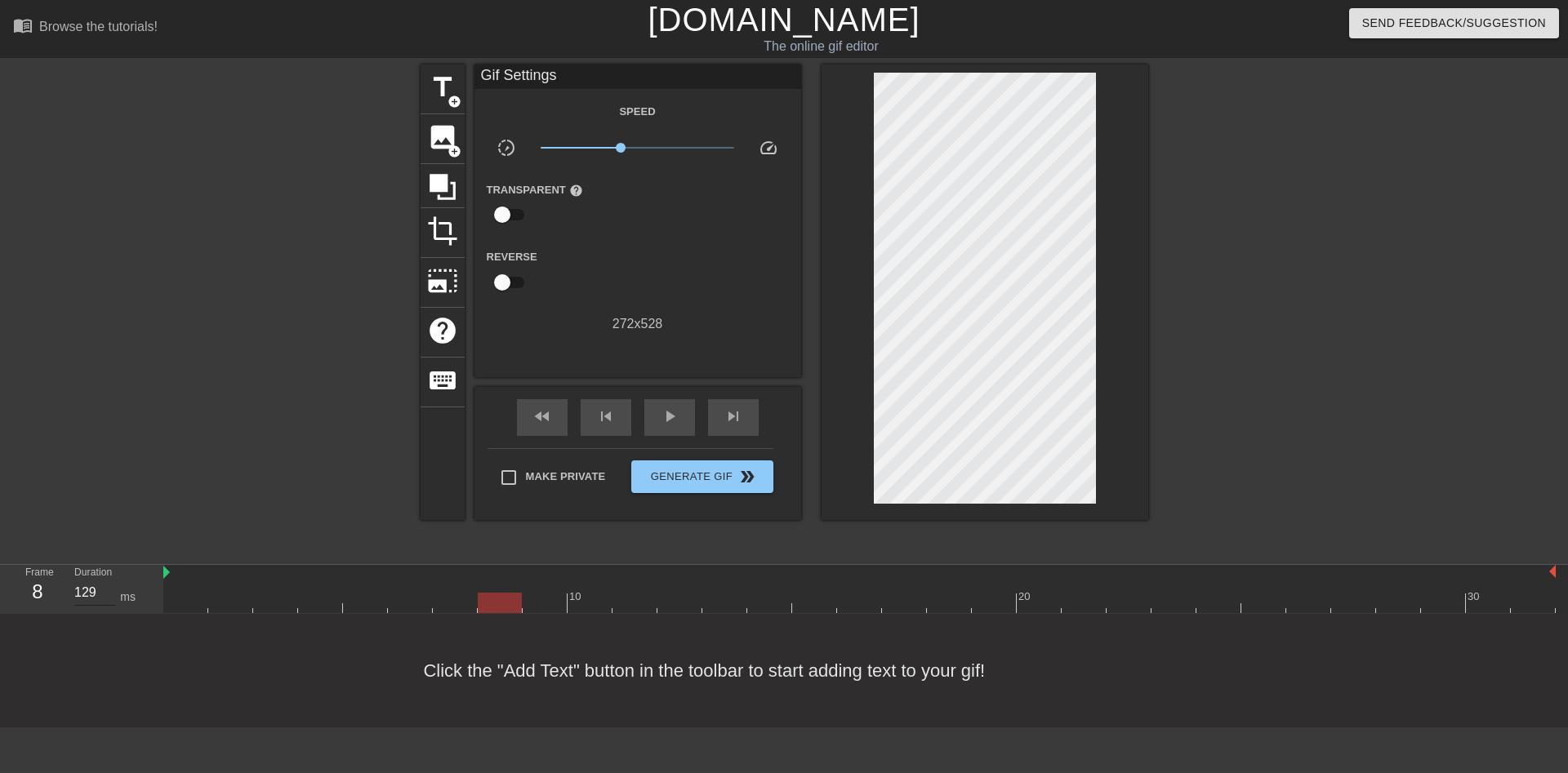
click at [108, 580] on input "129" at bounding box center [95, 593] width 42 height 26
click at [108, 580] on input "130" at bounding box center [95, 593] width 42 height 26
click at [551, 593] on div at bounding box center [859, 603] width 1392 height 20
click at [108, 580] on input "131" at bounding box center [95, 593] width 42 height 26
click at [108, 580] on input "132" at bounding box center [95, 593] width 42 height 26
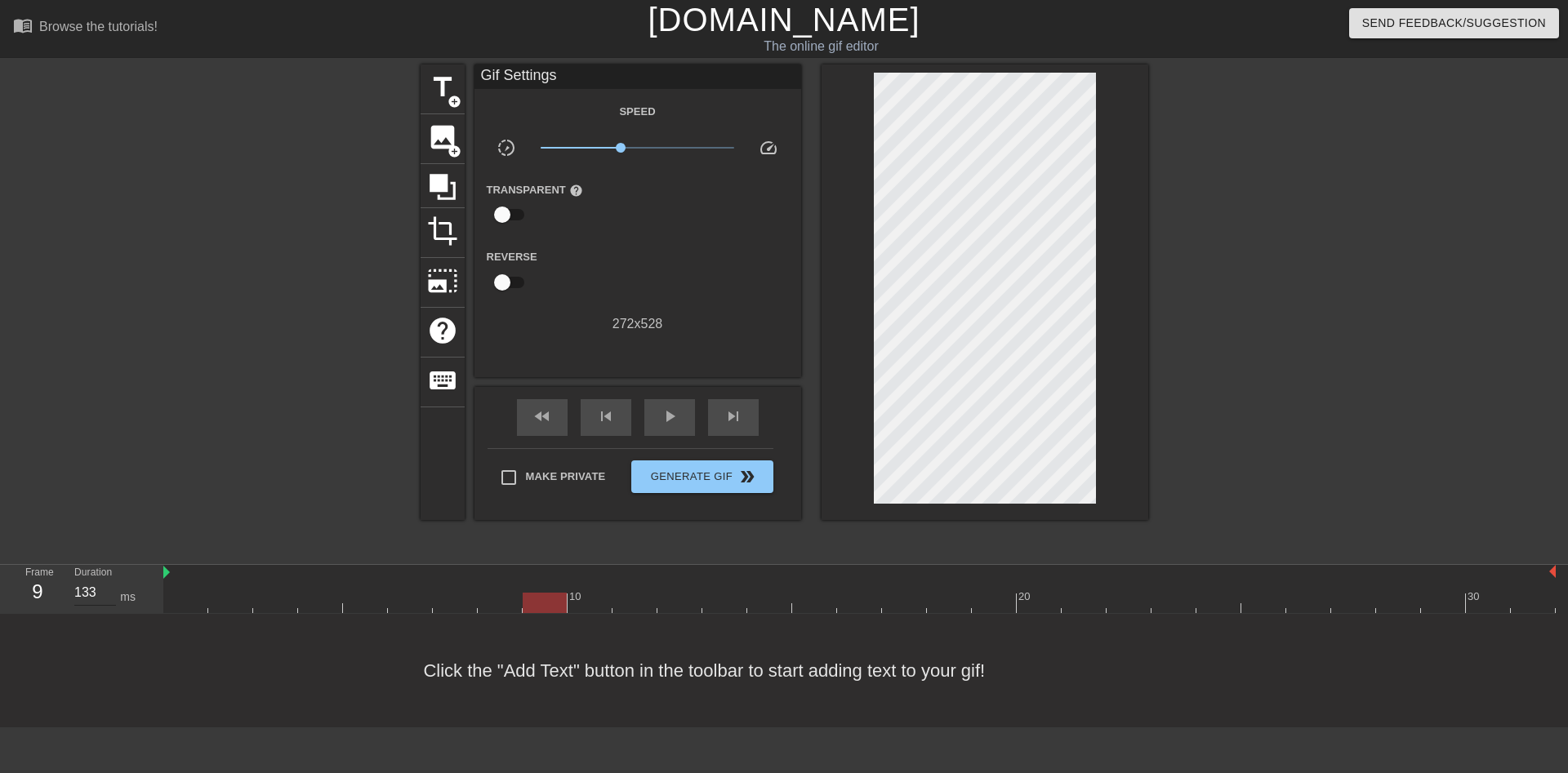
click at [108, 580] on input "133" at bounding box center [95, 593] width 42 height 26
click at [108, 580] on input "134" at bounding box center [95, 593] width 42 height 26
click at [108, 580] on input "135" at bounding box center [95, 593] width 42 height 26
click at [108, 580] on input "136" at bounding box center [95, 593] width 42 height 26
click at [108, 580] on input "137" at bounding box center [95, 593] width 42 height 26
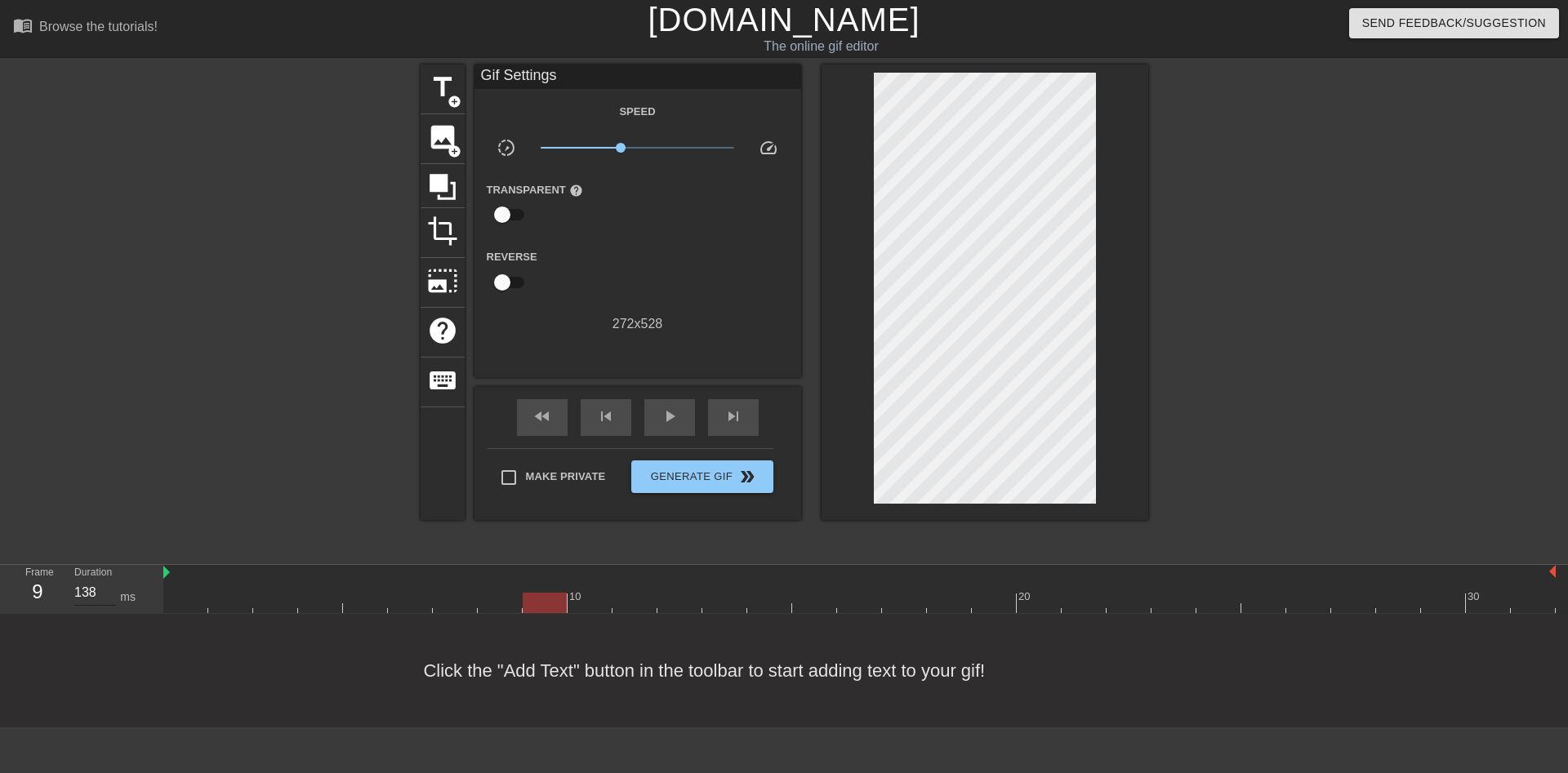
click at [108, 580] on input "138" at bounding box center [95, 593] width 42 height 26
click at [108, 580] on input "139" at bounding box center [95, 593] width 42 height 26
click at [108, 580] on input "140" at bounding box center [95, 593] width 42 height 26
drag, startPoint x: 613, startPoint y: 148, endPoint x: 628, endPoint y: 151, distance: 15.3
click at [633, 151] on span "x1.01" at bounding box center [637, 147] width 9 height 9
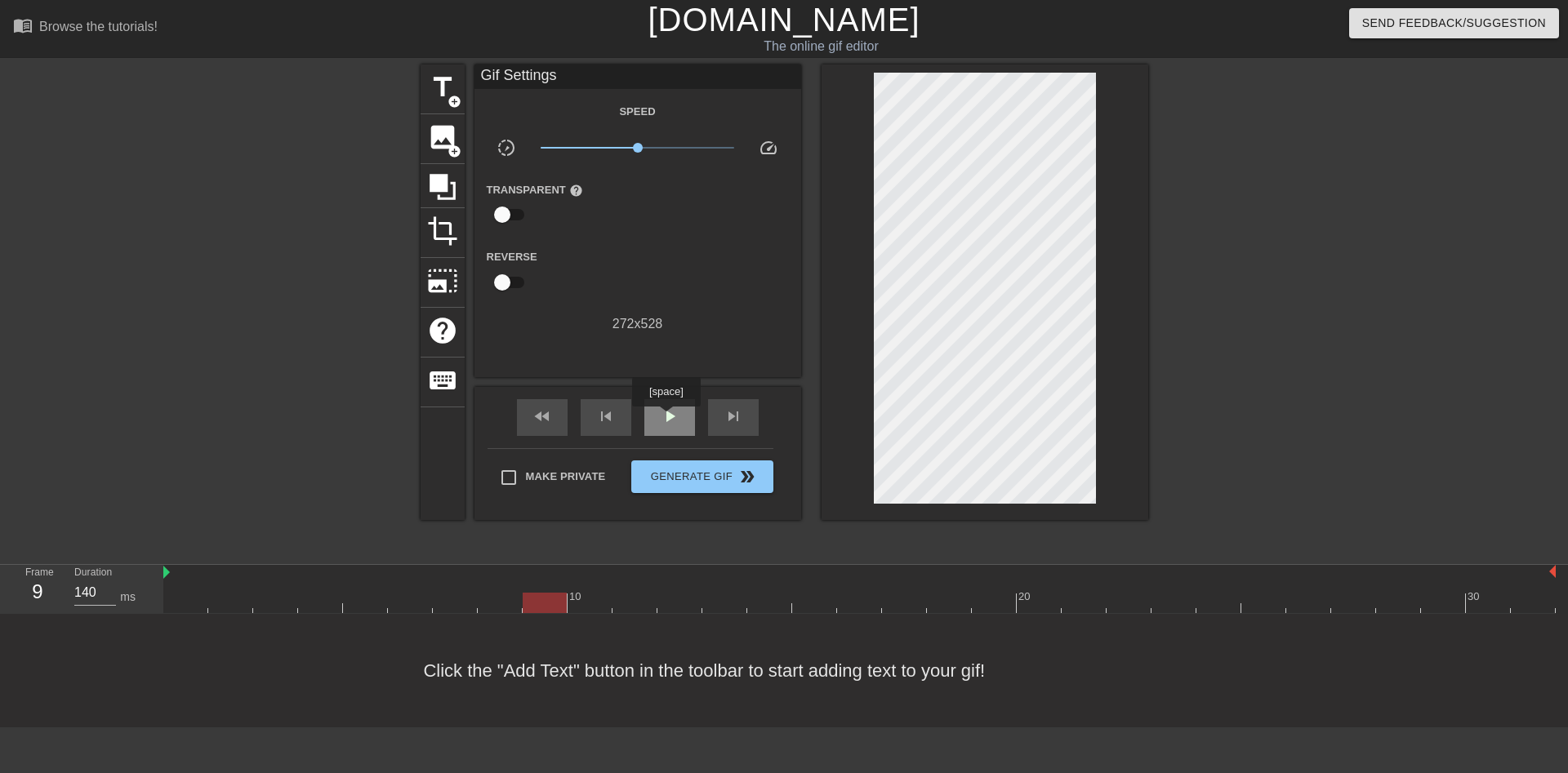
click at [665, 418] on span "play_arrow" at bounding box center [669, 416] width 20 height 20
click at [595, 593] on div at bounding box center [859, 603] width 1392 height 20
click at [112, 580] on input "121" at bounding box center [95, 593] width 42 height 26
click at [112, 580] on input "122" at bounding box center [95, 593] width 42 height 26
click at [112, 580] on input "123" at bounding box center [95, 593] width 42 height 26
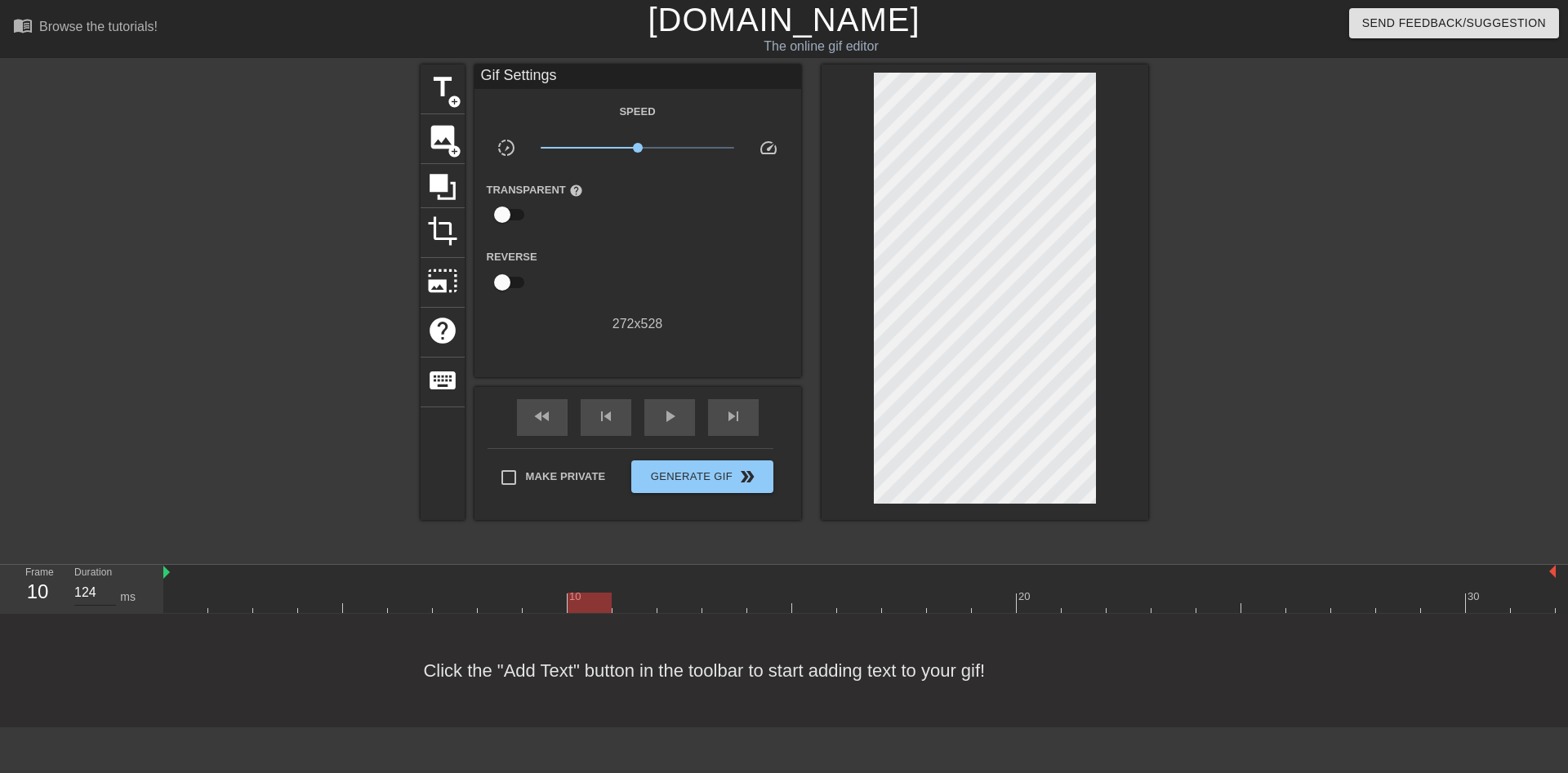
click at [112, 580] on input "124" at bounding box center [95, 593] width 42 height 26
click at [112, 580] on input "125" at bounding box center [95, 593] width 42 height 26
click at [112, 580] on input "126" at bounding box center [95, 593] width 42 height 26
click at [112, 580] on input "127" at bounding box center [95, 593] width 42 height 26
click at [112, 580] on input "128" at bounding box center [95, 593] width 42 height 26
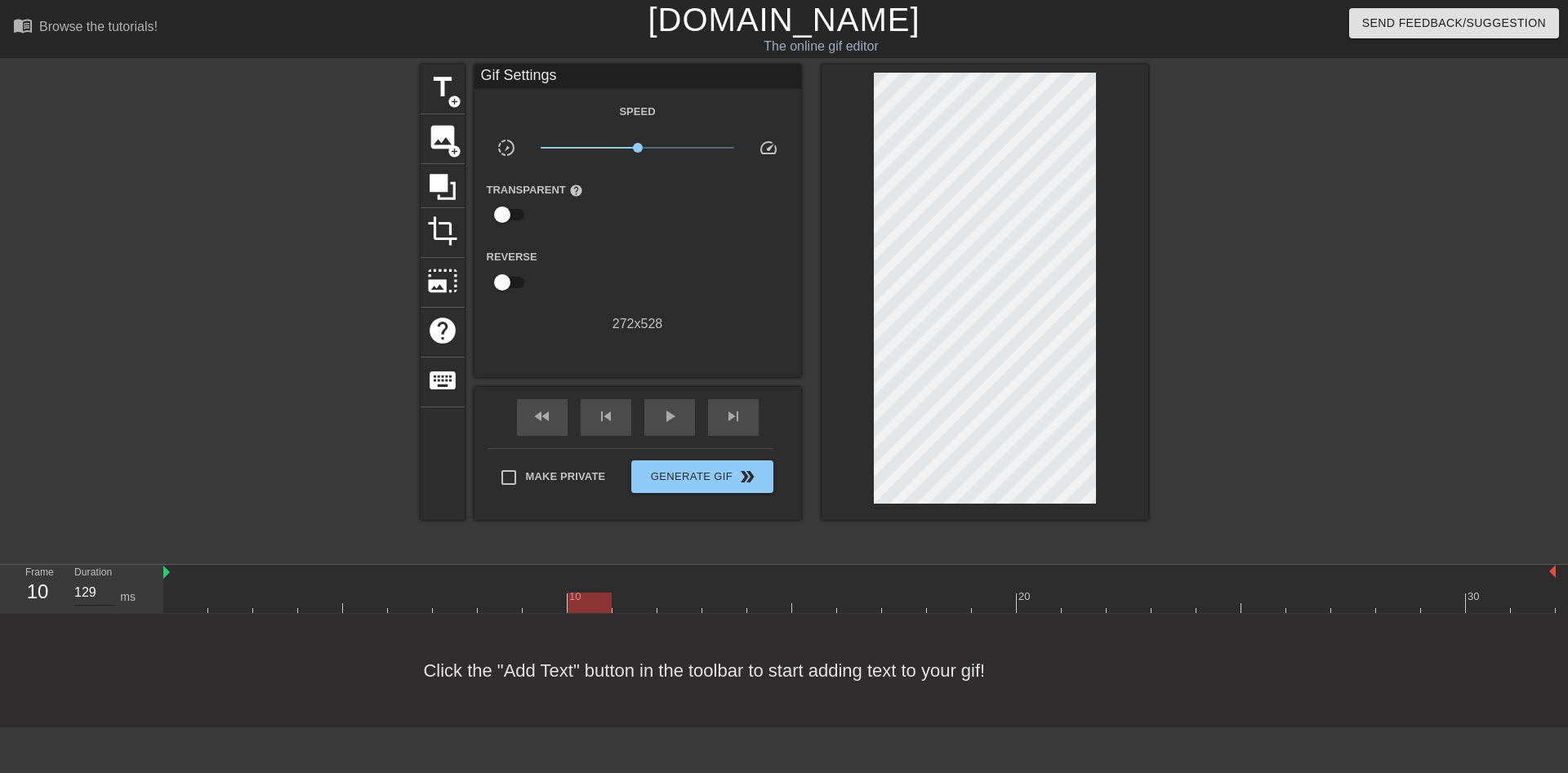
click at [112, 580] on input "129" at bounding box center [95, 593] width 42 height 26
click at [112, 580] on input "130" at bounding box center [95, 593] width 42 height 26
click at [638, 593] on div at bounding box center [859, 603] width 1392 height 20
click at [107, 580] on input "131" at bounding box center [95, 593] width 42 height 26
click at [107, 580] on input "132" at bounding box center [95, 593] width 42 height 26
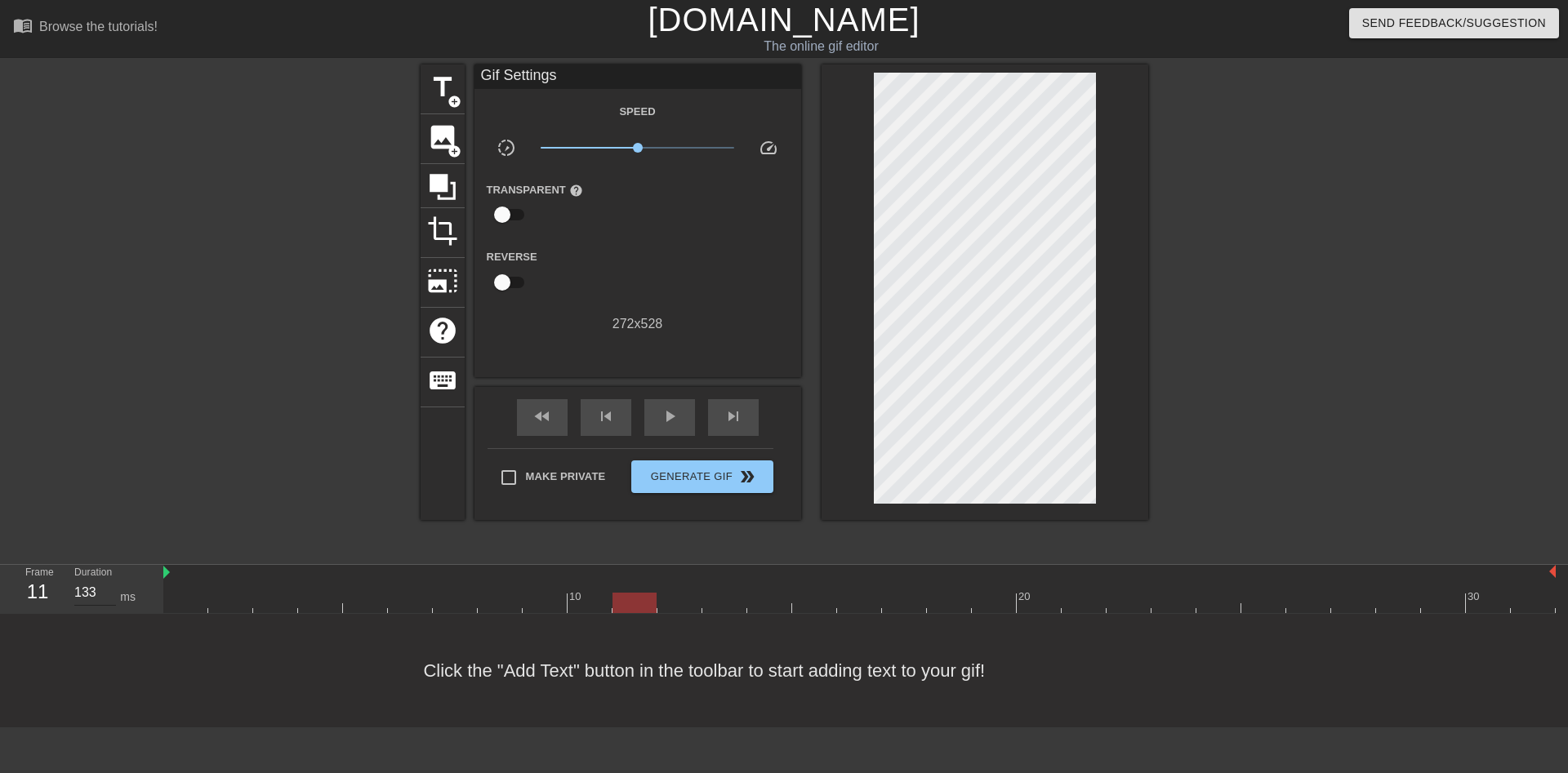
click at [107, 580] on input "133" at bounding box center [95, 593] width 42 height 26
click at [107, 580] on input "134" at bounding box center [95, 593] width 42 height 26
click at [107, 580] on input "135" at bounding box center [95, 593] width 42 height 26
click at [107, 580] on input "136" at bounding box center [95, 593] width 42 height 26
click at [107, 580] on input "137" at bounding box center [95, 593] width 42 height 26
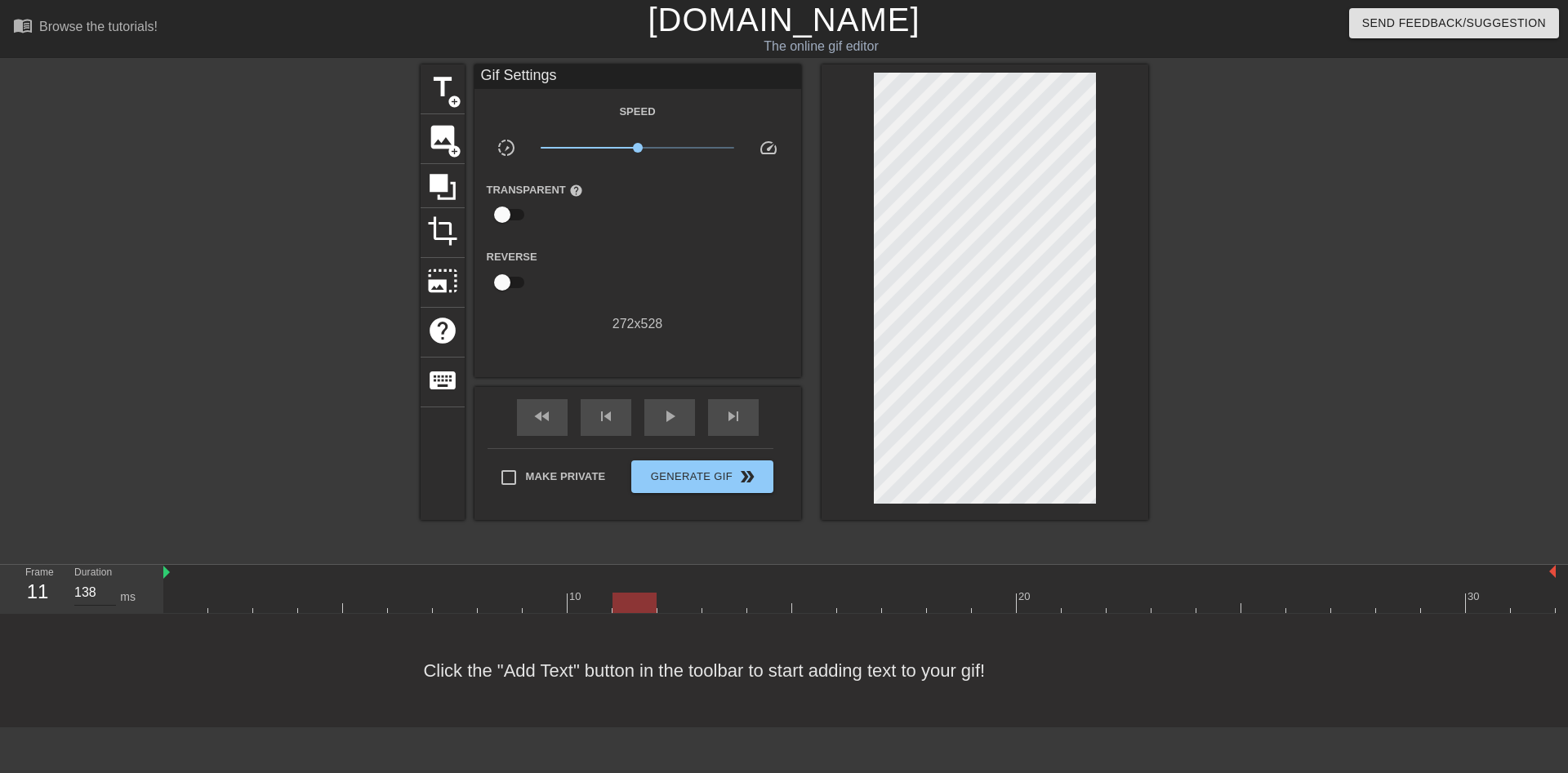
click at [107, 580] on input "138" at bounding box center [95, 593] width 42 height 26
click at [107, 580] on input "139" at bounding box center [95, 593] width 42 height 26
click at [107, 580] on input "140" at bounding box center [95, 593] width 42 height 26
click at [684, 593] on div at bounding box center [859, 603] width 1392 height 20
click at [112, 580] on input "121" at bounding box center [95, 593] width 42 height 26
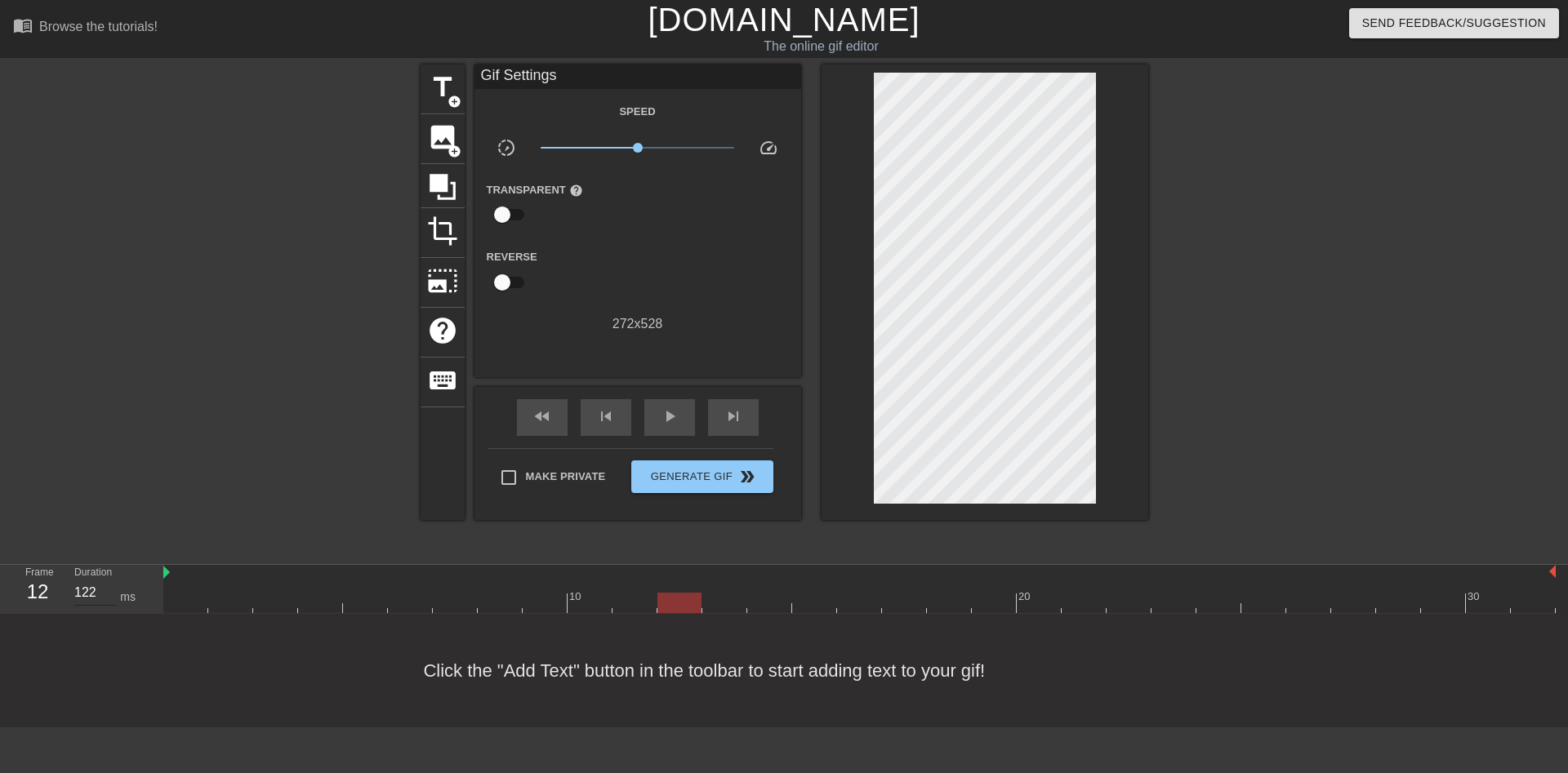
click at [112, 580] on input "122" at bounding box center [95, 593] width 42 height 26
click at [112, 580] on input "123" at bounding box center [95, 593] width 42 height 26
click at [112, 580] on input "124" at bounding box center [95, 593] width 42 height 26
click at [112, 580] on input "125" at bounding box center [95, 593] width 42 height 26
click at [112, 580] on input "126" at bounding box center [95, 593] width 42 height 26
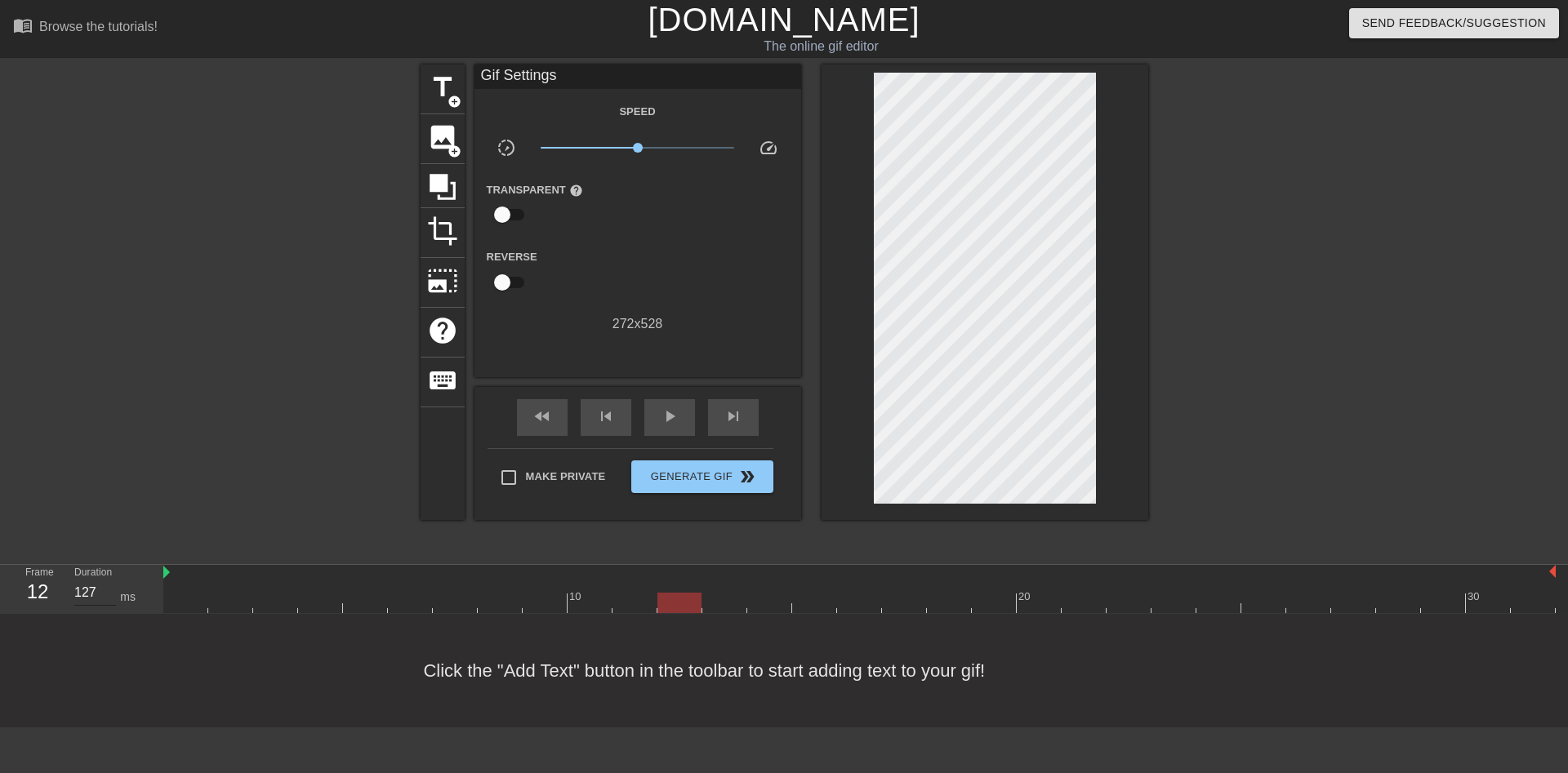
click at [112, 580] on input "127" at bounding box center [95, 593] width 42 height 26
click at [112, 580] on input "128" at bounding box center [95, 593] width 42 height 26
click at [112, 580] on input "129" at bounding box center [95, 593] width 42 height 26
click at [112, 580] on input "130" at bounding box center [95, 593] width 42 height 26
click at [725, 593] on div at bounding box center [859, 603] width 1392 height 20
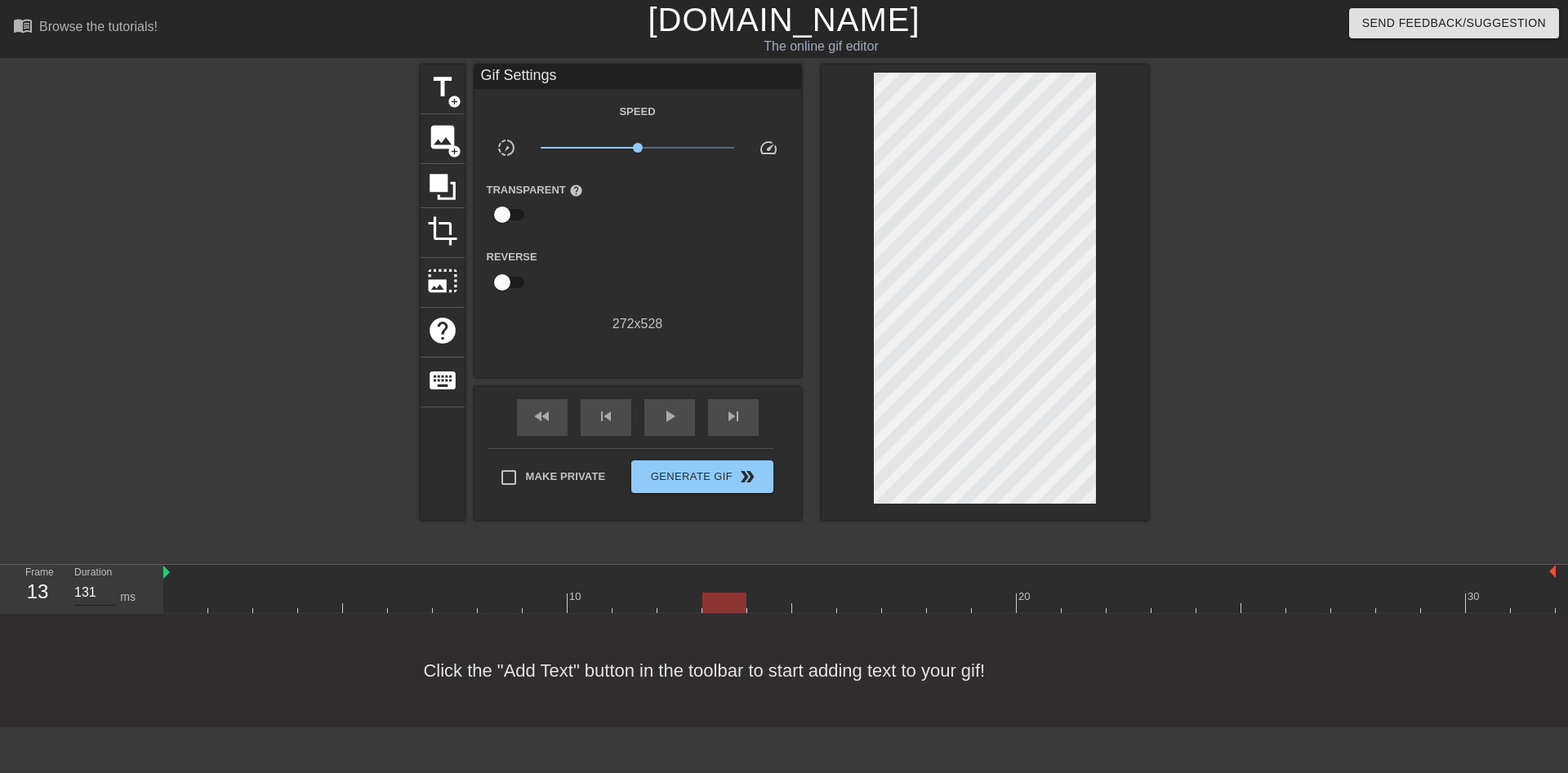
click at [109, 580] on input "131" at bounding box center [95, 593] width 42 height 26
click at [109, 580] on input "132" at bounding box center [95, 593] width 42 height 26
click at [109, 580] on input "133" at bounding box center [95, 593] width 42 height 26
click at [109, 580] on input "134" at bounding box center [95, 593] width 42 height 26
click at [109, 580] on input "135" at bounding box center [95, 593] width 42 height 26
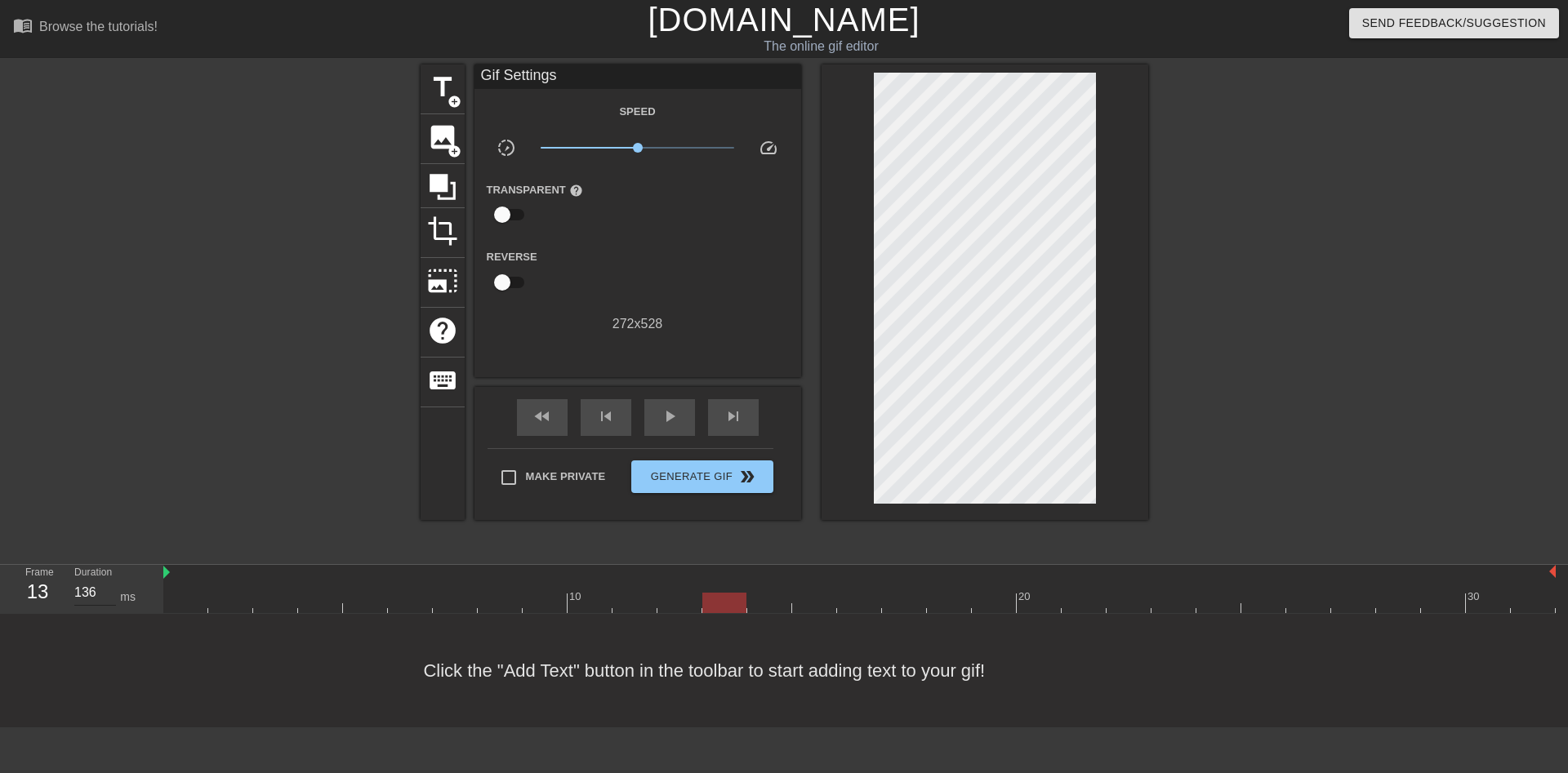
click at [109, 580] on input "136" at bounding box center [95, 593] width 42 height 26
click at [109, 580] on input "137" at bounding box center [95, 593] width 42 height 26
click at [109, 580] on input "138" at bounding box center [95, 593] width 42 height 26
click at [109, 580] on input "139" at bounding box center [95, 593] width 42 height 26
click at [109, 580] on input "140" at bounding box center [95, 593] width 42 height 26
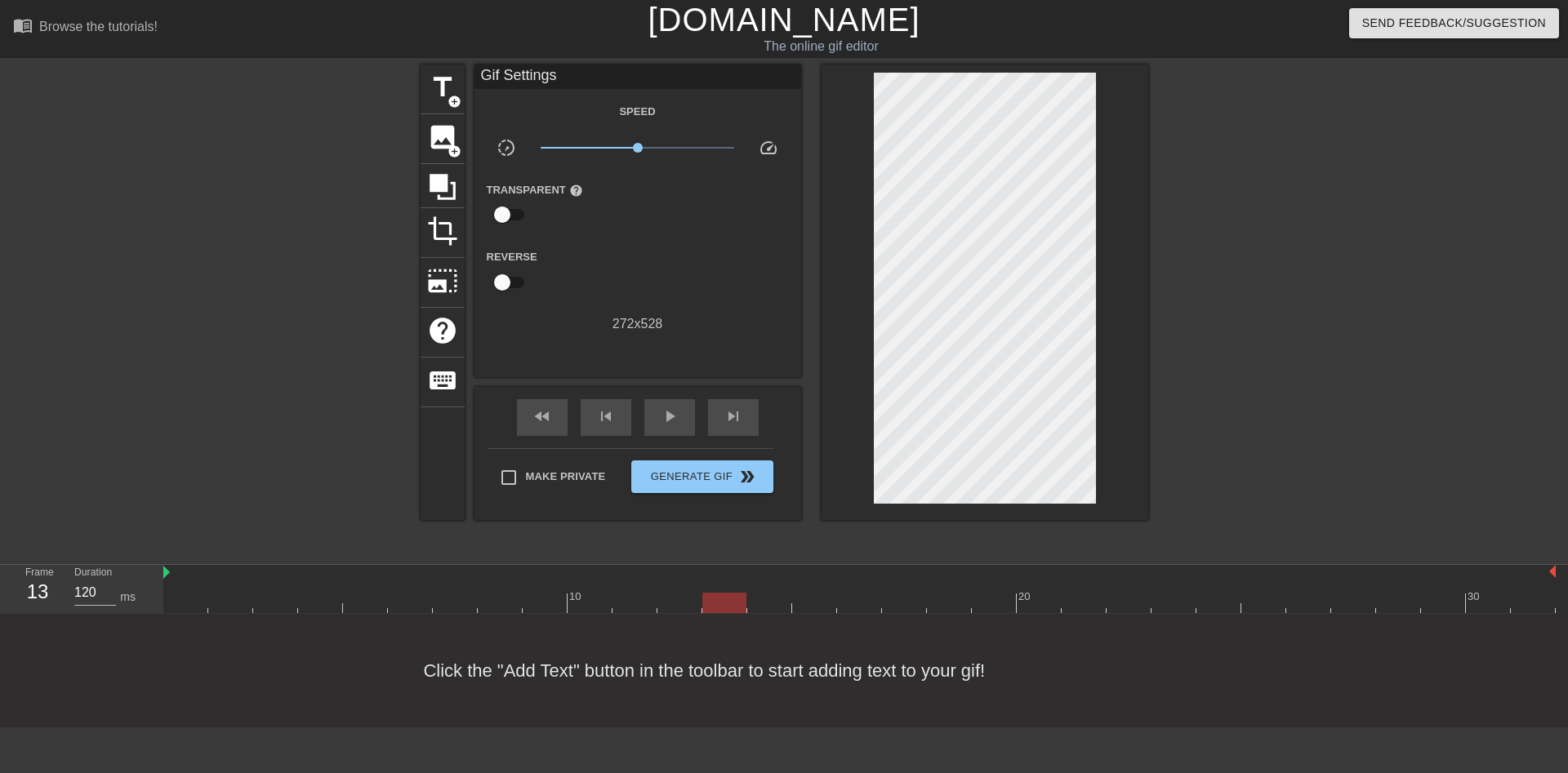
click at [768, 593] on div at bounding box center [859, 603] width 1392 height 20
click at [112, 580] on input "121" at bounding box center [95, 593] width 42 height 26
click at [112, 580] on input "122" at bounding box center [95, 593] width 42 height 26
click at [112, 580] on input "123" at bounding box center [95, 593] width 42 height 26
click at [112, 580] on input "124" at bounding box center [95, 593] width 42 height 26
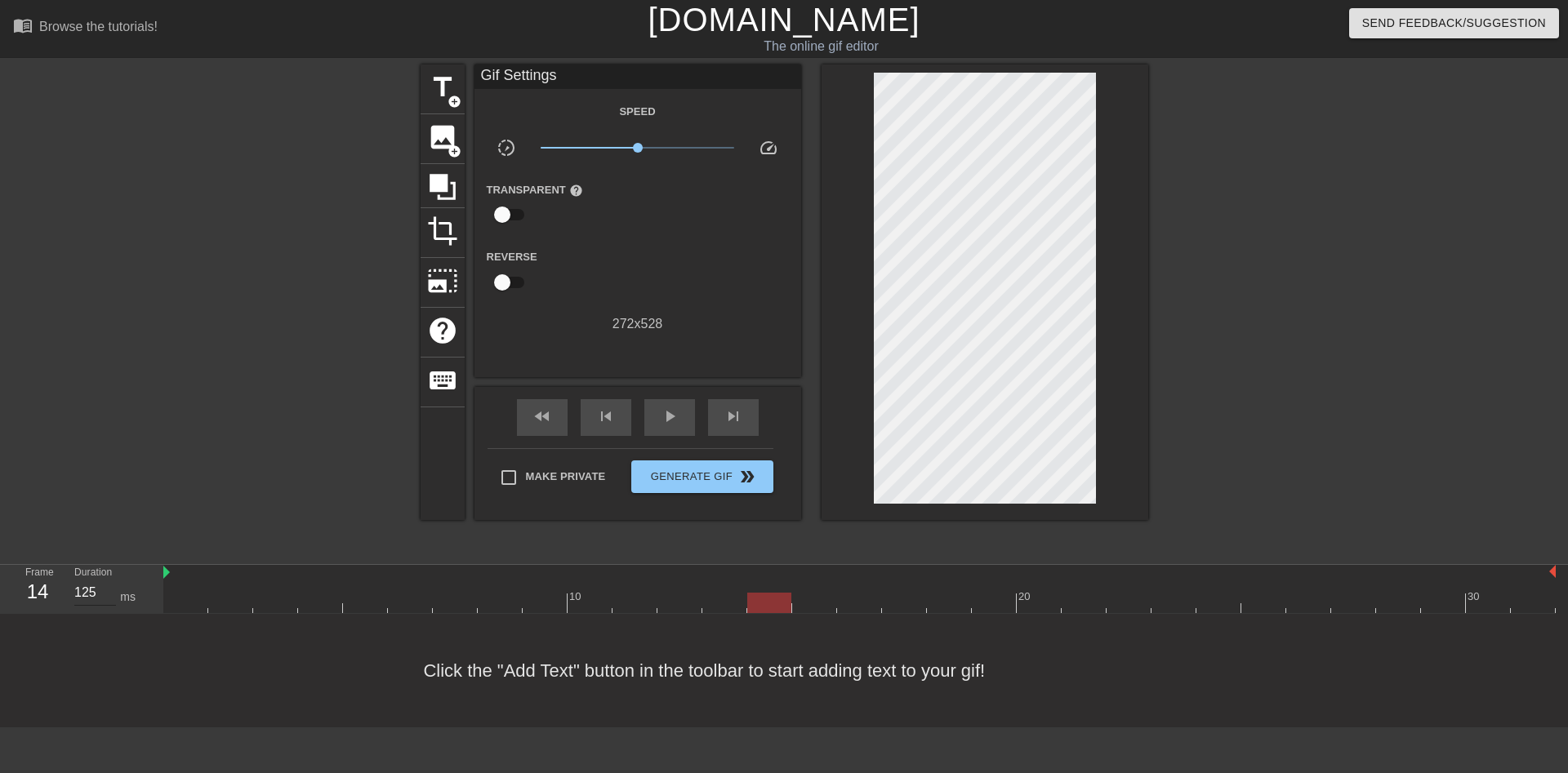
click at [112, 580] on input "125" at bounding box center [95, 593] width 42 height 26
click at [112, 580] on input "126" at bounding box center [95, 593] width 42 height 26
click at [112, 580] on input "127" at bounding box center [95, 593] width 42 height 26
click at [112, 580] on input "128" at bounding box center [95, 593] width 42 height 26
click at [112, 580] on input "129" at bounding box center [95, 593] width 42 height 26
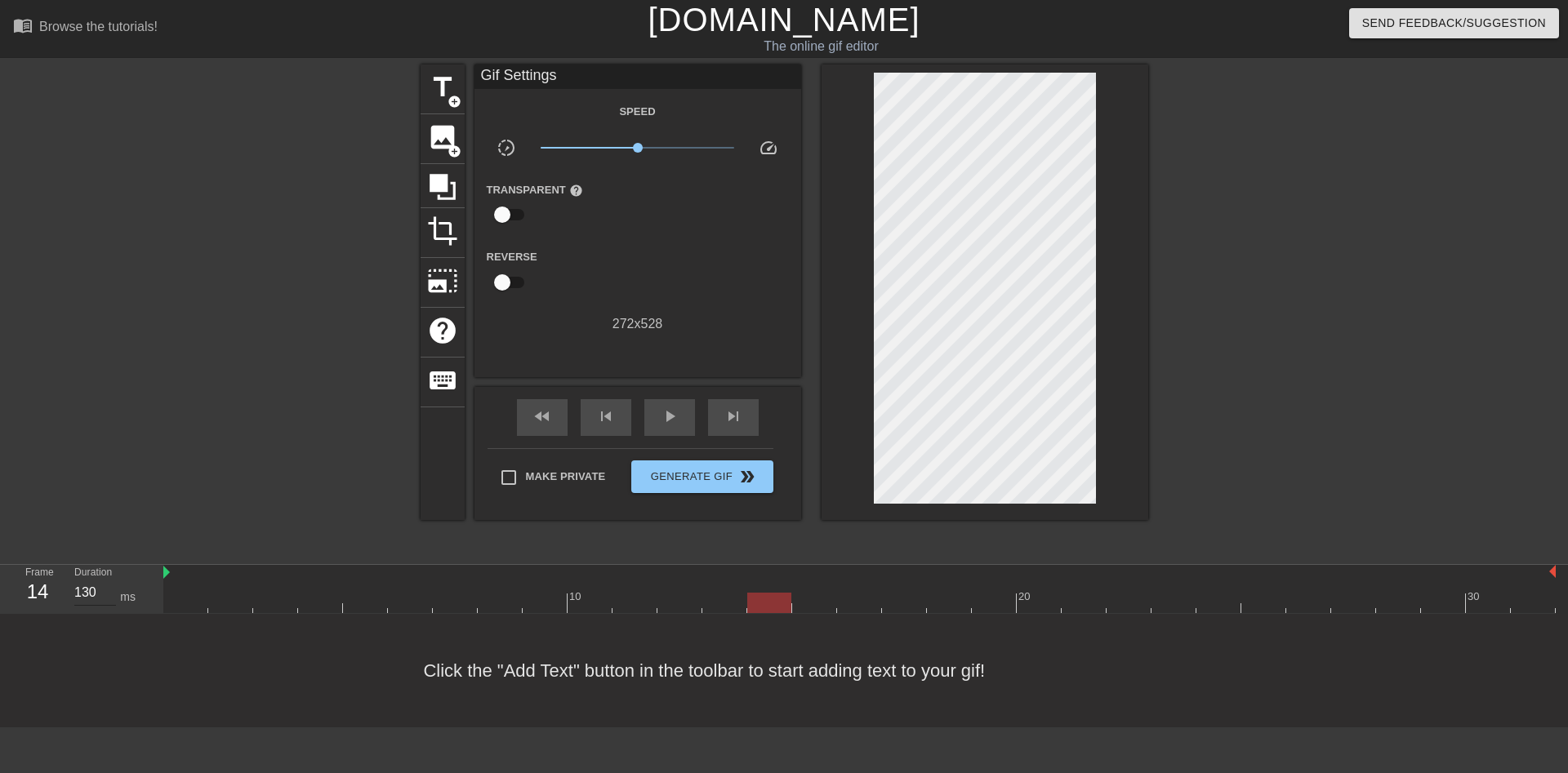
click at [112, 580] on input "130" at bounding box center [95, 593] width 42 height 26
click at [813, 593] on div at bounding box center [859, 603] width 1392 height 20
click at [107, 580] on input "131" at bounding box center [95, 593] width 42 height 26
click at [107, 580] on input "132" at bounding box center [95, 593] width 42 height 26
click at [107, 580] on input "133" at bounding box center [95, 593] width 42 height 26
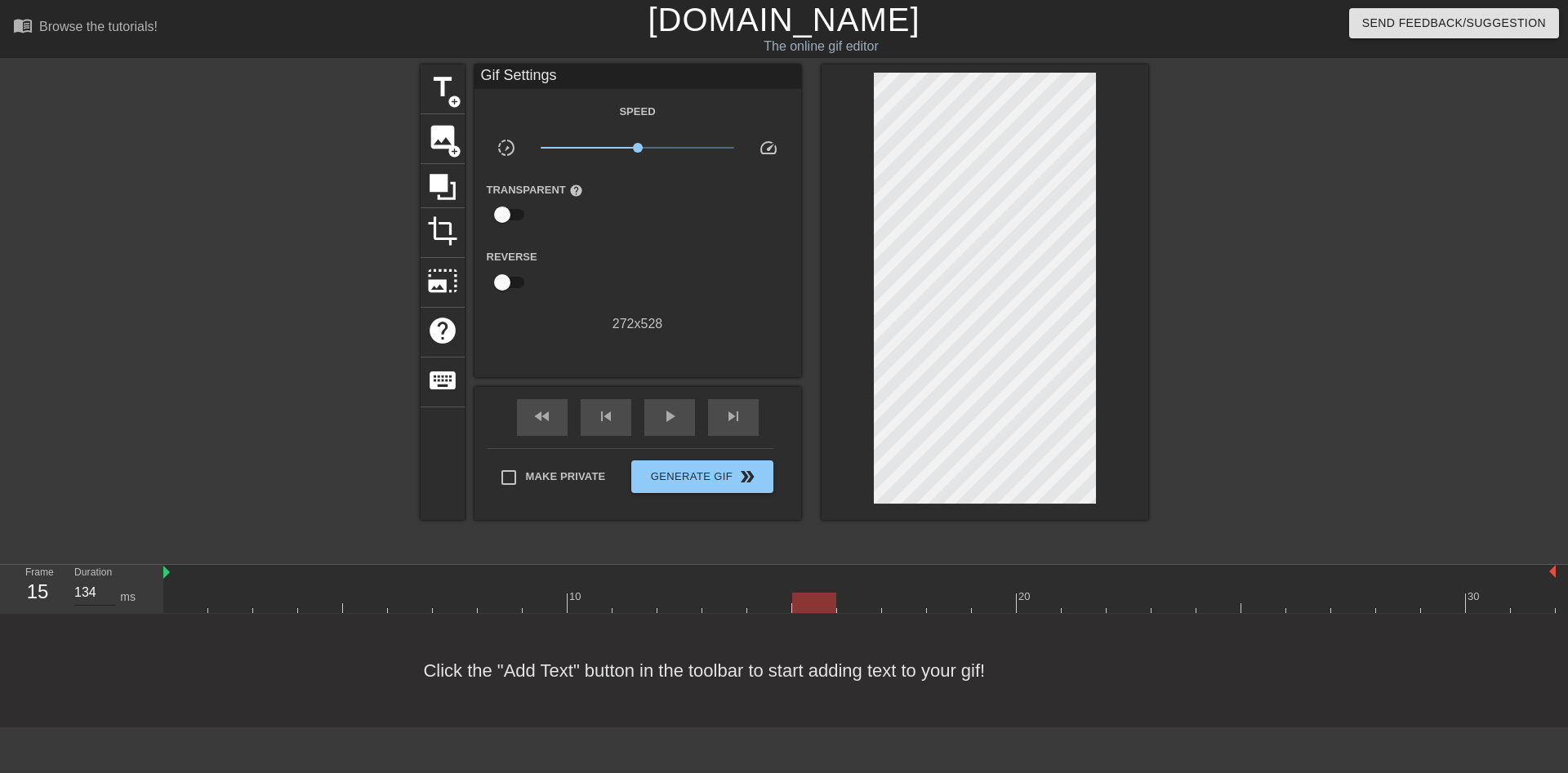
click at [107, 580] on input "134" at bounding box center [95, 593] width 42 height 26
click at [107, 580] on input "135" at bounding box center [95, 593] width 42 height 26
click at [107, 580] on input "136" at bounding box center [95, 593] width 42 height 26
click at [107, 580] on input "137" at bounding box center [95, 593] width 42 height 26
click at [107, 580] on input "138" at bounding box center [95, 593] width 42 height 26
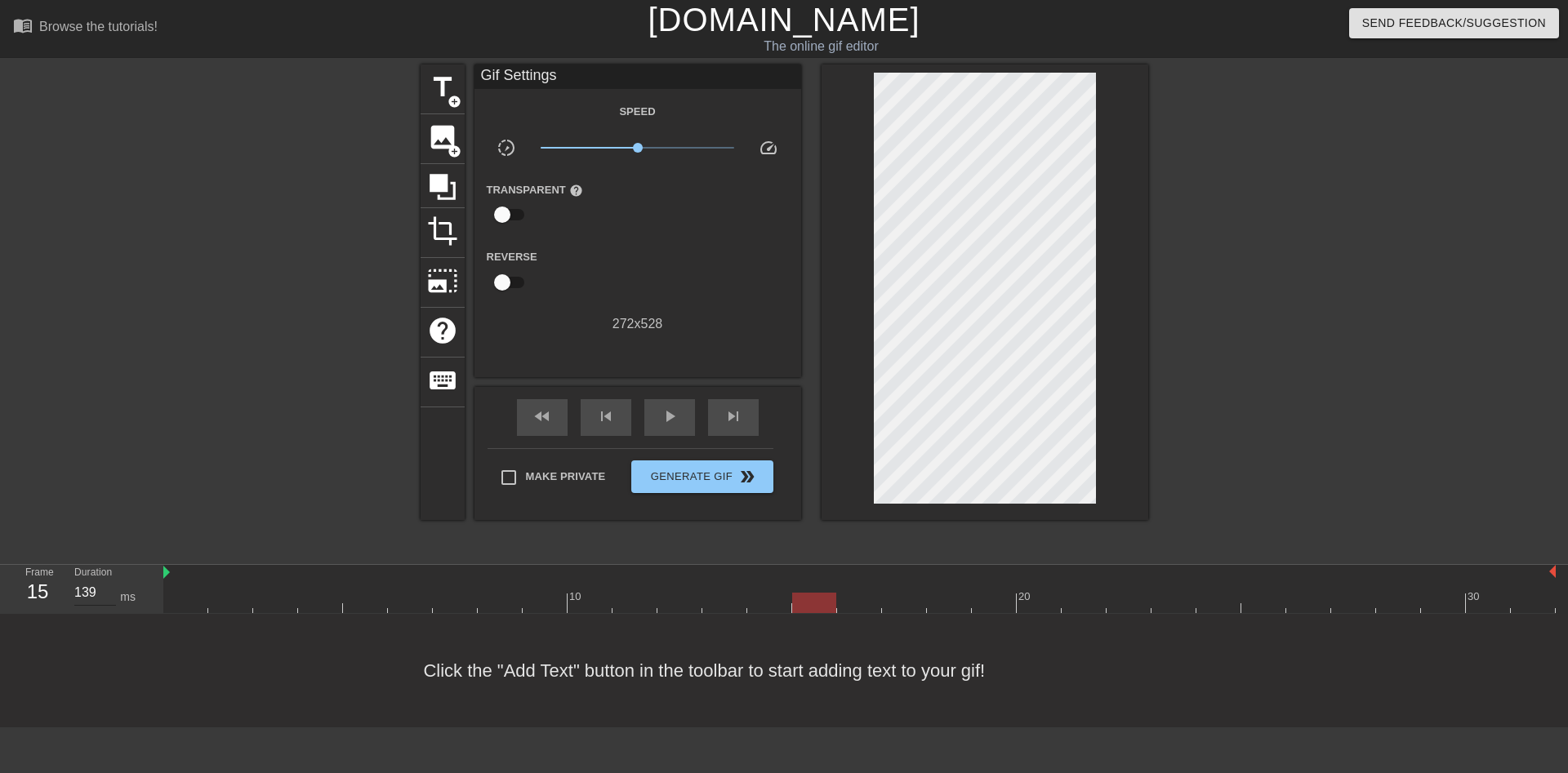
click at [107, 580] on input "139" at bounding box center [95, 593] width 42 height 26
click at [107, 580] on input "140" at bounding box center [95, 593] width 42 height 26
click at [861, 593] on div at bounding box center [859, 603] width 1392 height 20
click at [107, 580] on input "121" at bounding box center [95, 593] width 42 height 26
click at [107, 580] on input "122" at bounding box center [95, 593] width 42 height 26
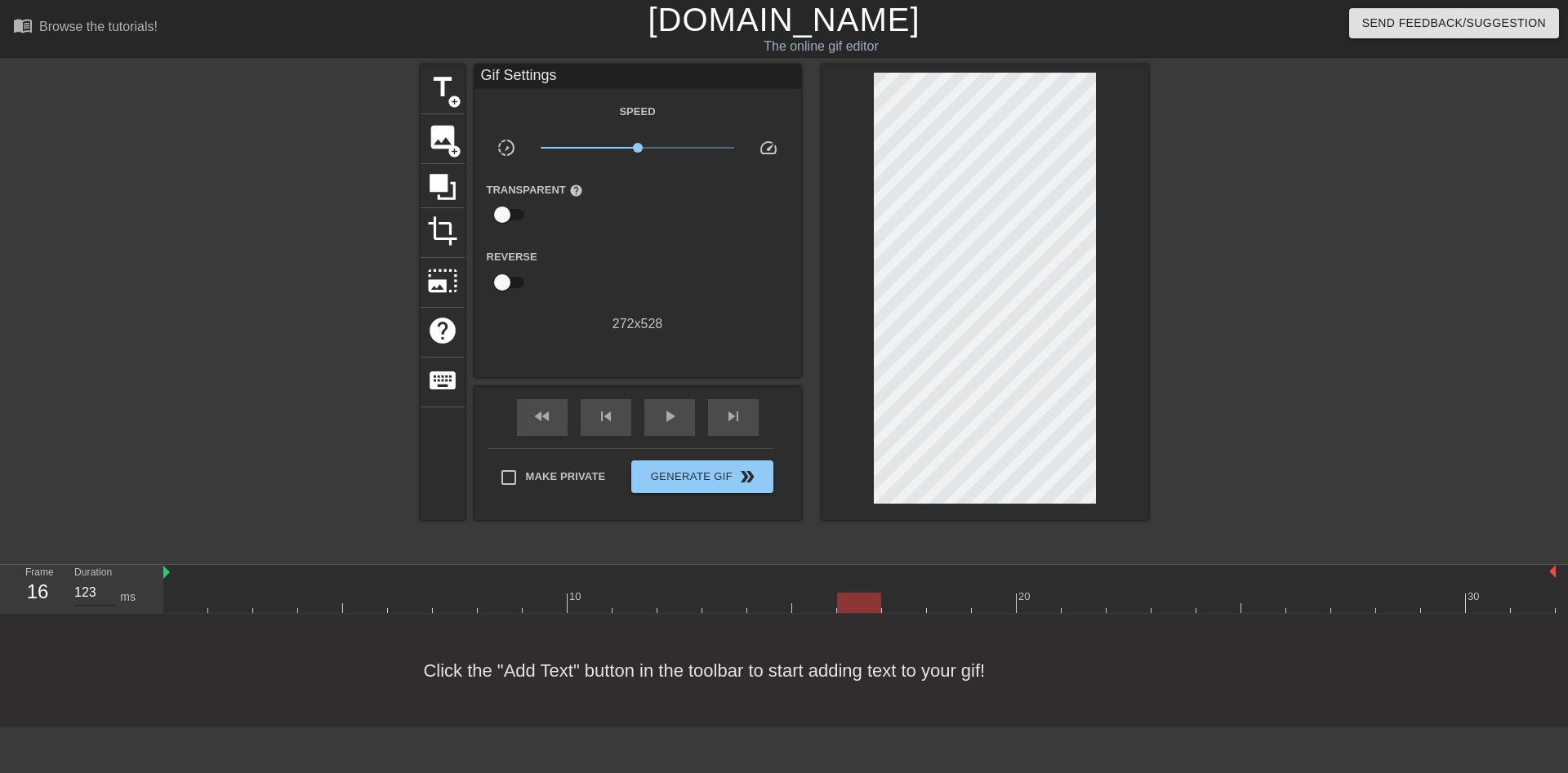
click at [107, 580] on input "123" at bounding box center [95, 593] width 42 height 26
click at [107, 580] on input "124" at bounding box center [95, 593] width 42 height 26
click at [107, 580] on input "125" at bounding box center [95, 593] width 42 height 26
click at [107, 580] on input "126" at bounding box center [95, 593] width 42 height 26
click at [107, 580] on input "127" at bounding box center [95, 593] width 42 height 26
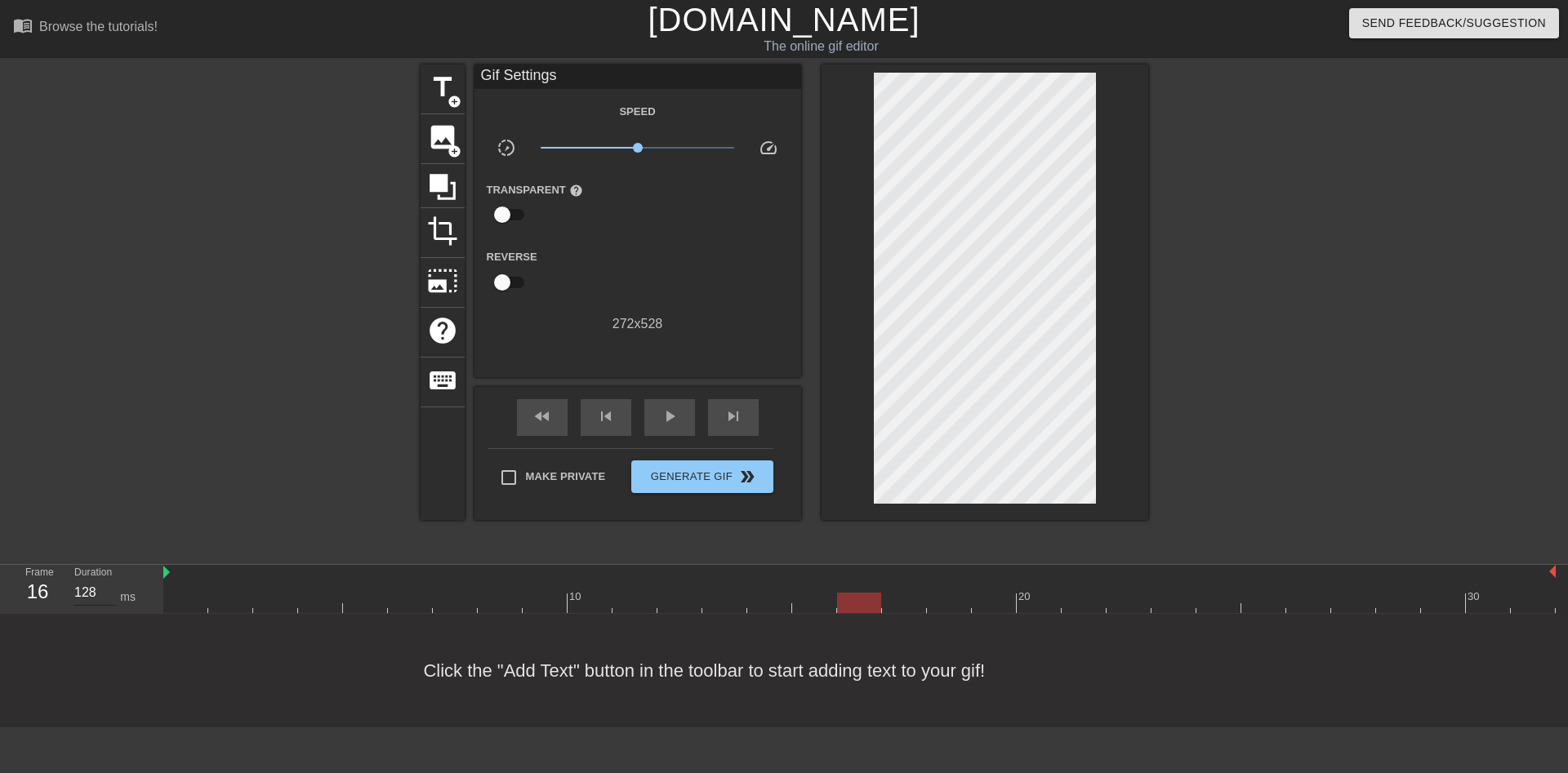
click at [107, 580] on input "128" at bounding box center [95, 593] width 42 height 26
click at [107, 580] on input "129" at bounding box center [95, 593] width 42 height 26
click at [107, 580] on input "130" at bounding box center [95, 593] width 42 height 26
click at [904, 593] on div at bounding box center [859, 603] width 1392 height 20
click at [111, 580] on input "131" at bounding box center [95, 593] width 42 height 26
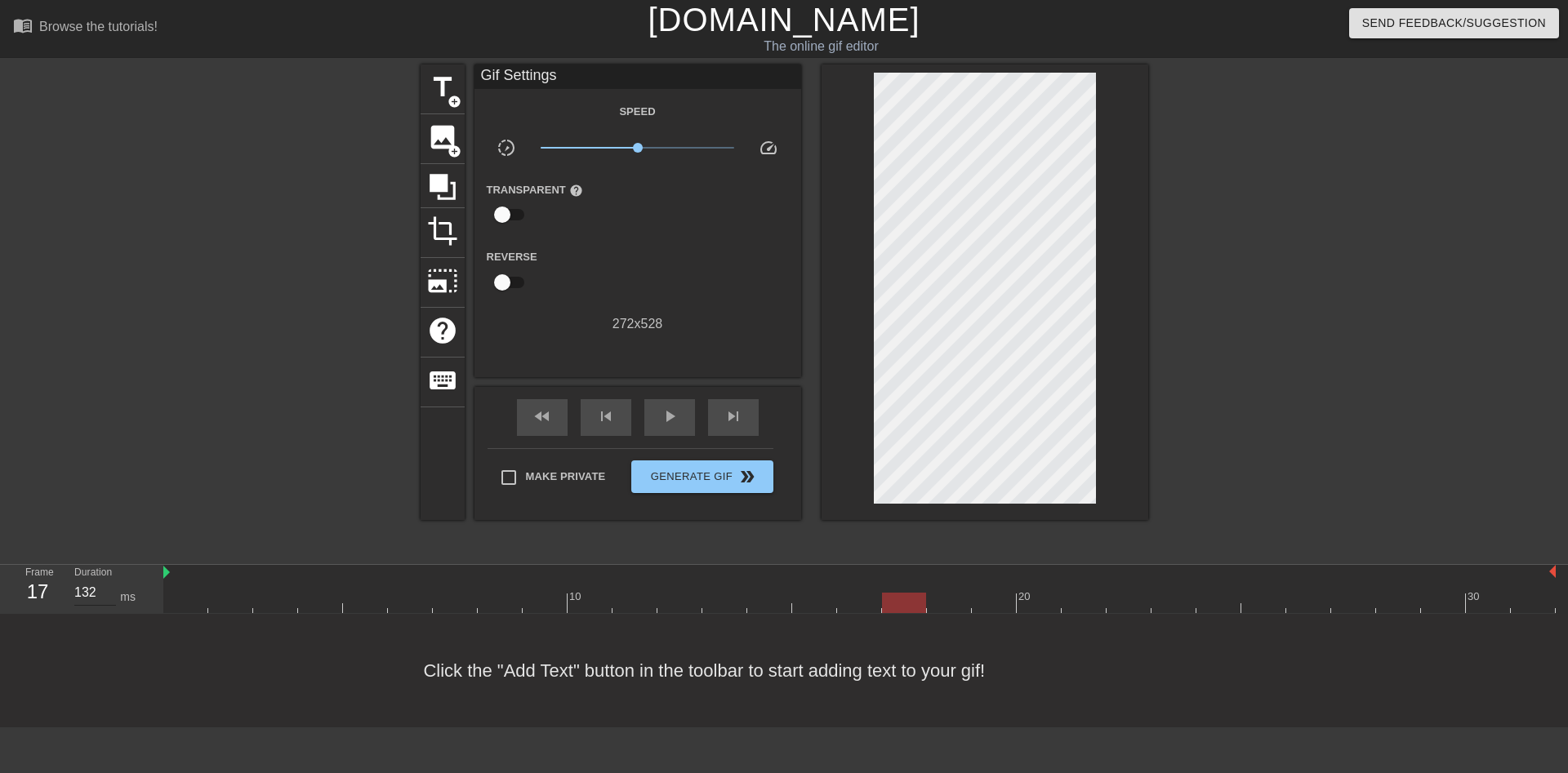
click at [111, 580] on input "132" at bounding box center [95, 593] width 42 height 26
click at [111, 580] on input "133" at bounding box center [95, 593] width 42 height 26
click at [111, 580] on input "134" at bounding box center [95, 593] width 42 height 26
click at [111, 580] on input "135" at bounding box center [95, 593] width 42 height 26
click at [111, 580] on input "136" at bounding box center [95, 593] width 42 height 26
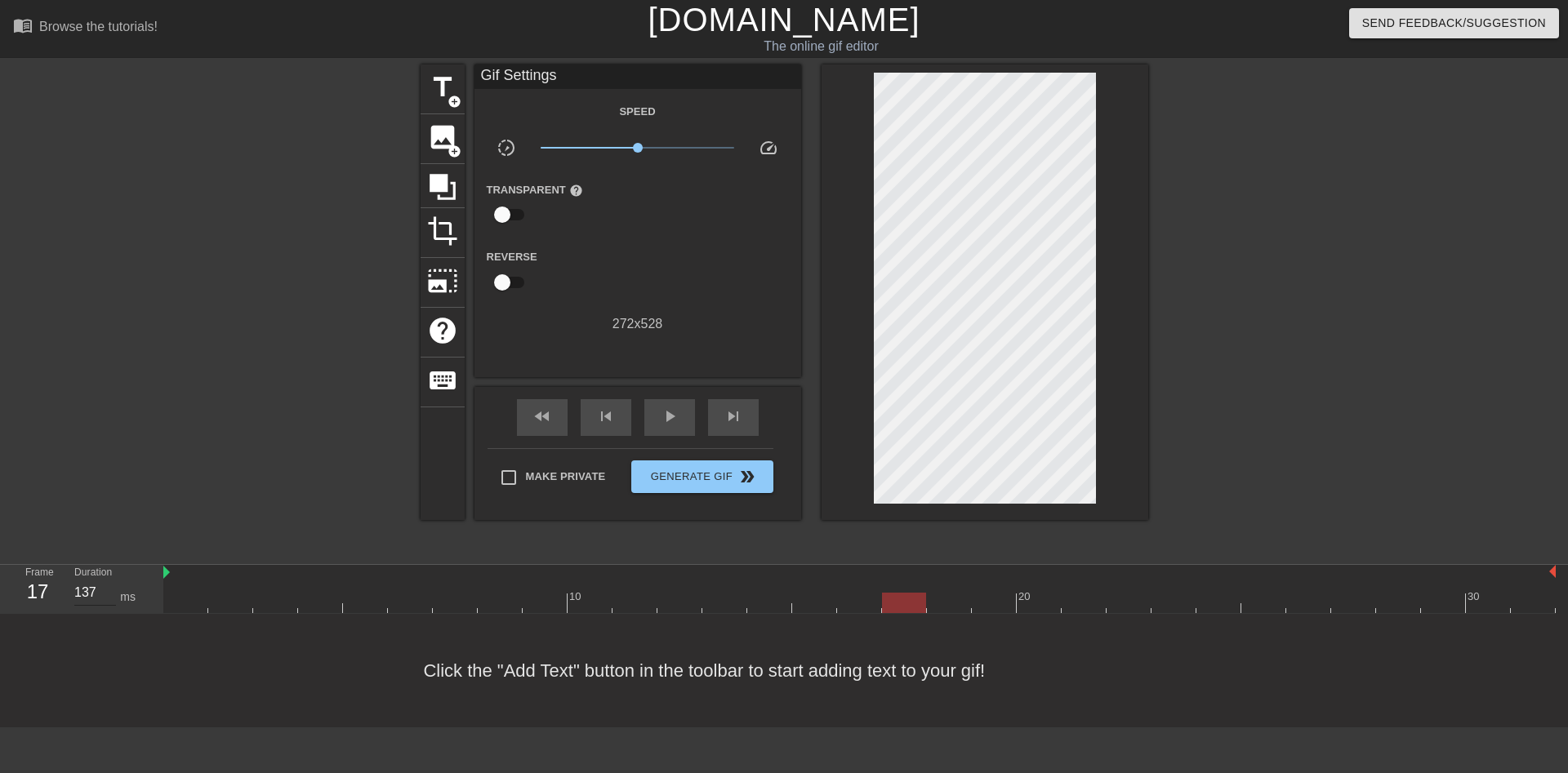
click at [111, 580] on input "137" at bounding box center [95, 593] width 42 height 26
click at [111, 580] on input "138" at bounding box center [95, 593] width 42 height 26
click at [111, 580] on input "139" at bounding box center [95, 593] width 42 height 26
click at [111, 580] on input "140" at bounding box center [95, 593] width 42 height 26
click at [955, 593] on div at bounding box center [859, 603] width 1392 height 20
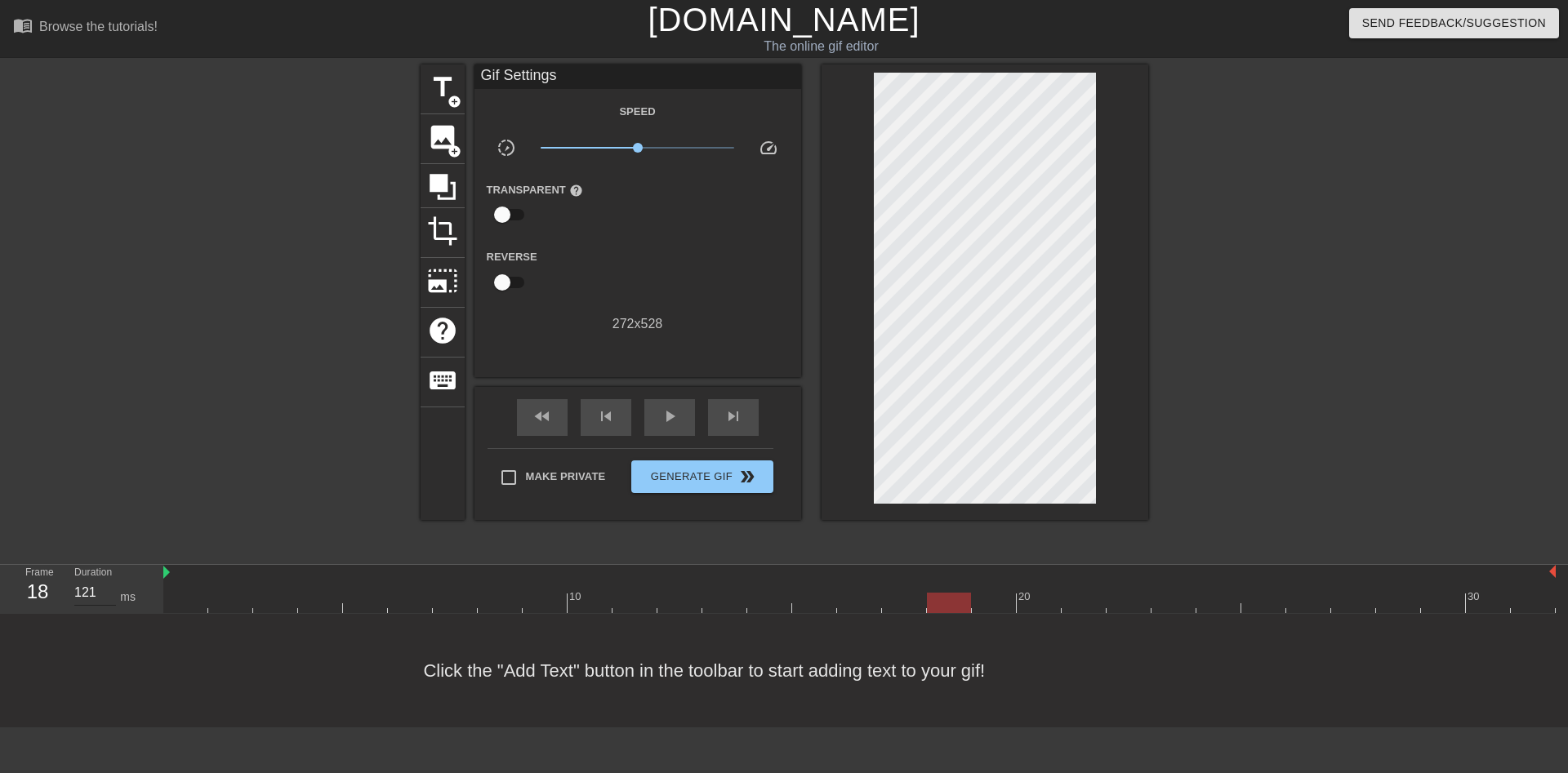
click at [109, 580] on input "121" at bounding box center [95, 593] width 42 height 26
click at [109, 580] on input "122" at bounding box center [95, 593] width 42 height 26
click at [109, 580] on input "123" at bounding box center [95, 593] width 42 height 26
click at [109, 580] on input "124" at bounding box center [95, 593] width 42 height 26
click at [109, 580] on input "125" at bounding box center [95, 593] width 42 height 26
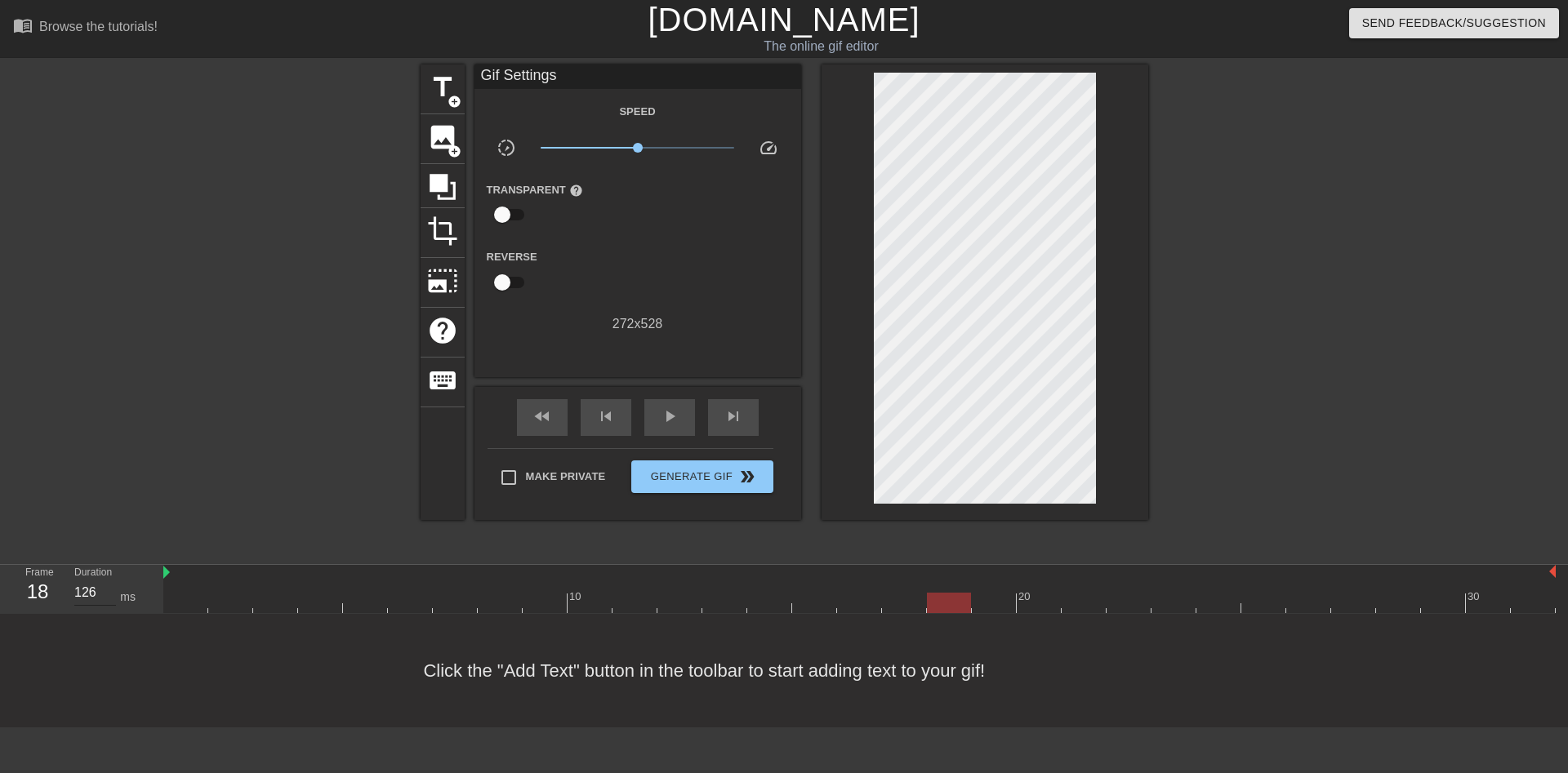
click at [109, 580] on input "126" at bounding box center [95, 593] width 42 height 26
click at [109, 580] on input "127" at bounding box center [95, 593] width 42 height 26
click at [109, 580] on input "128" at bounding box center [95, 593] width 42 height 26
click at [109, 580] on input "129" at bounding box center [95, 593] width 42 height 26
click at [109, 580] on input "130" at bounding box center [95, 593] width 42 height 26
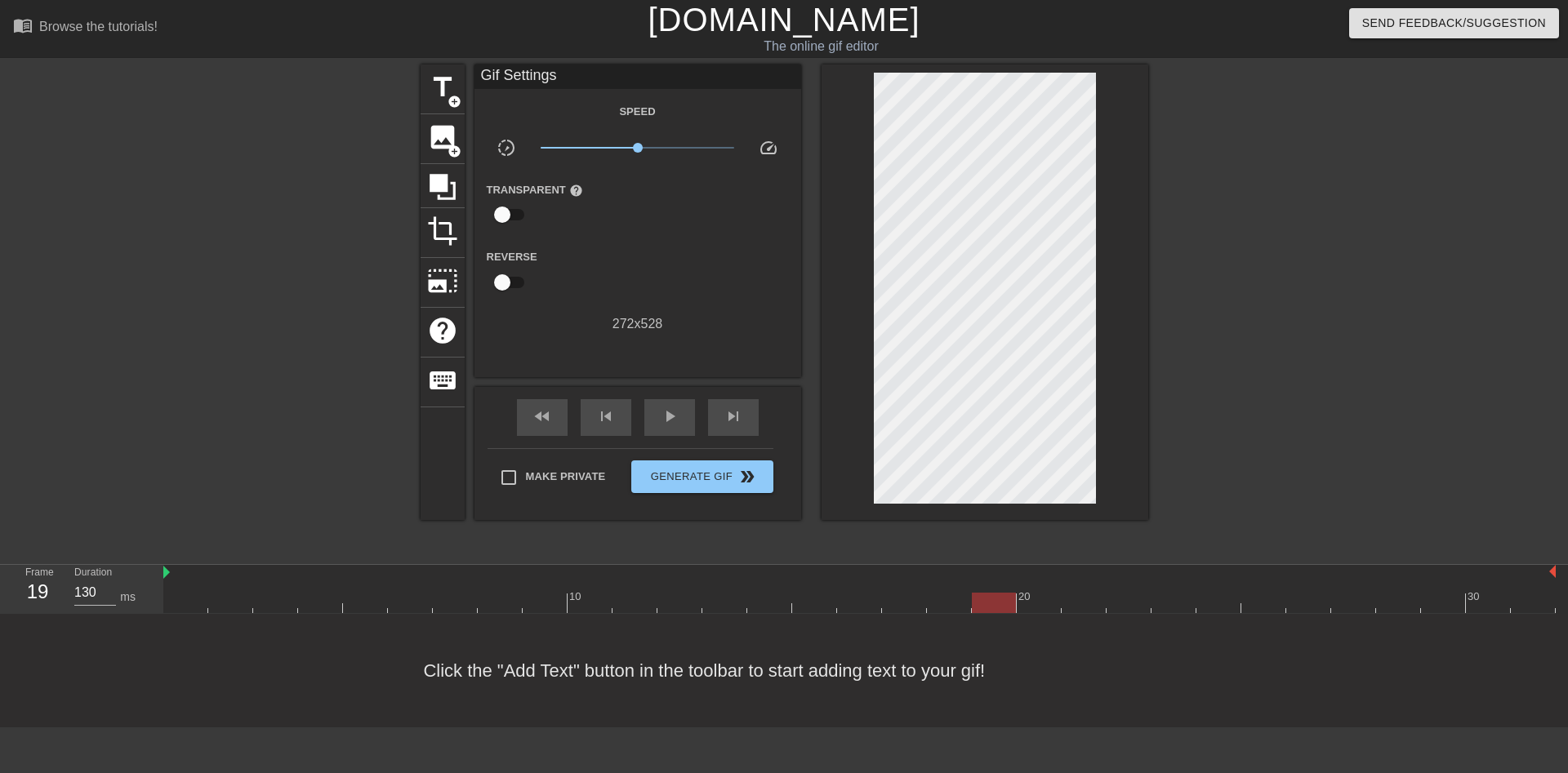
click at [998, 593] on div at bounding box center [859, 603] width 1392 height 20
click at [108, 580] on input "131" at bounding box center [95, 593] width 42 height 26
click at [108, 580] on input "132" at bounding box center [95, 593] width 42 height 26
click at [108, 580] on input "133" at bounding box center [95, 593] width 42 height 26
click at [108, 580] on input "134" at bounding box center [95, 593] width 42 height 26
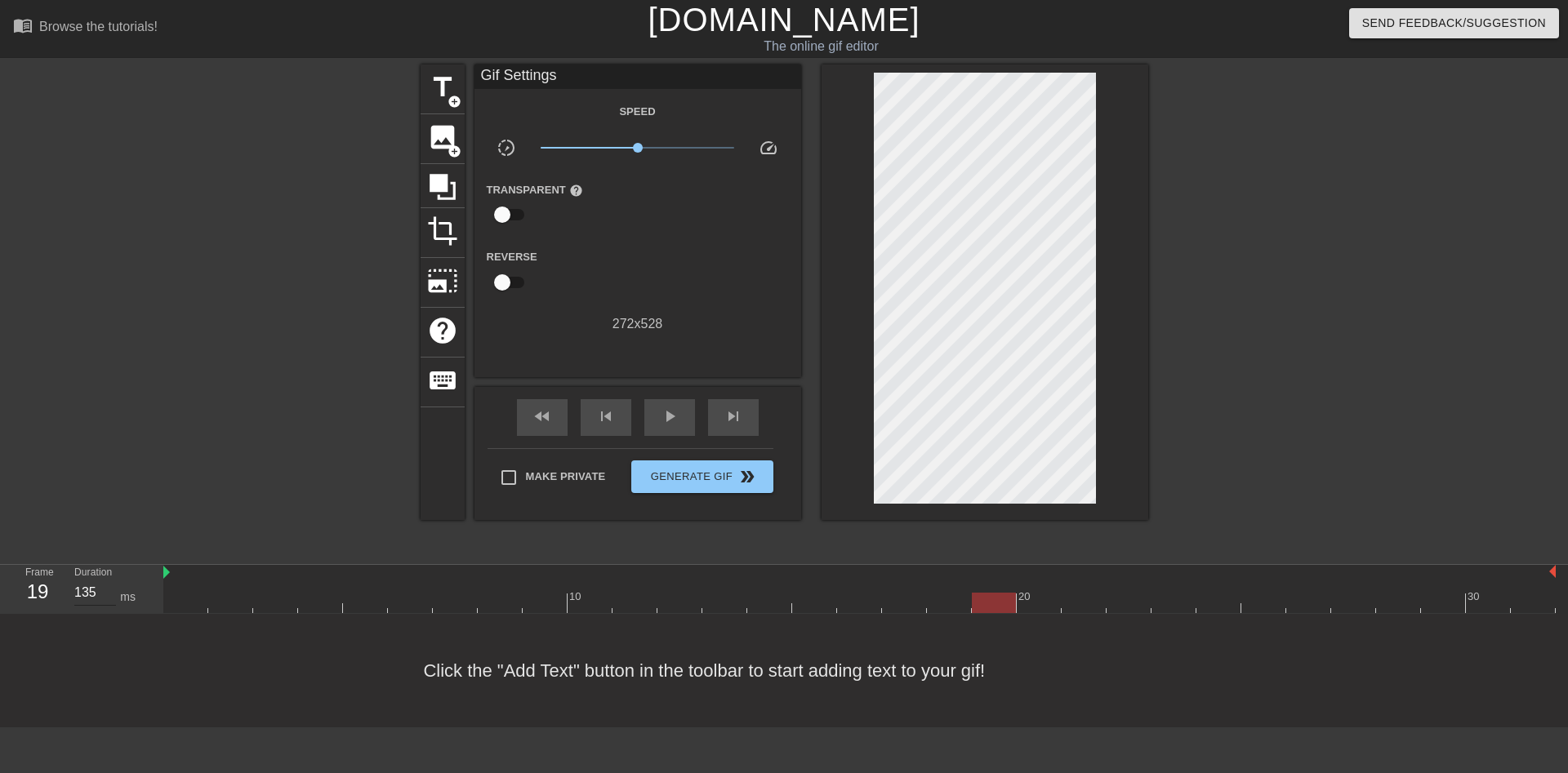
click at [108, 580] on input "135" at bounding box center [95, 593] width 42 height 26
click at [108, 580] on input "136" at bounding box center [95, 593] width 42 height 26
click at [108, 580] on input "137" at bounding box center [95, 593] width 42 height 26
click at [108, 580] on input "138" at bounding box center [95, 593] width 42 height 26
click at [108, 580] on input "139" at bounding box center [95, 593] width 42 height 26
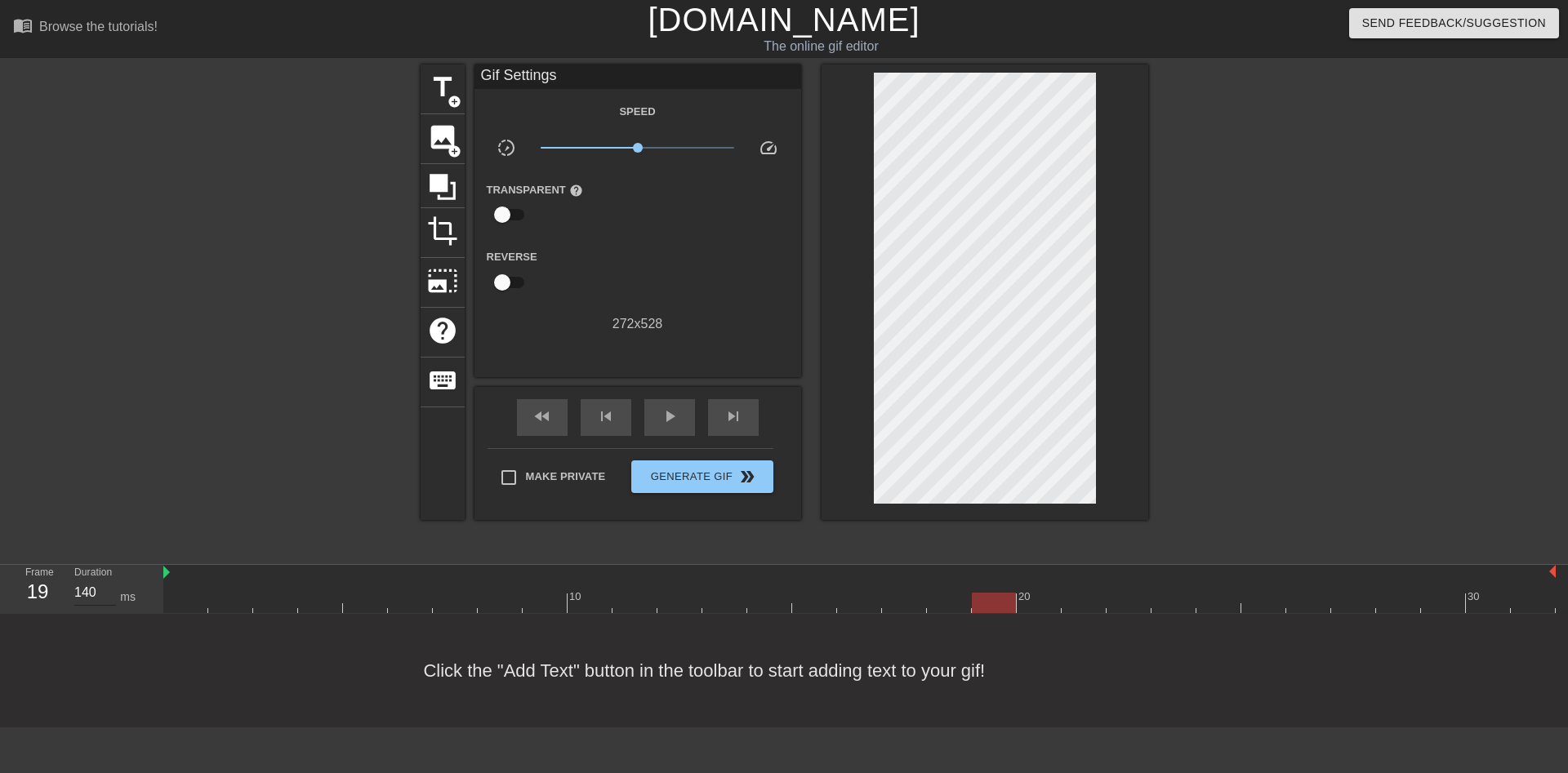
click at [108, 580] on input "140" at bounding box center [95, 593] width 42 height 26
click at [672, 419] on div "play_arrow" at bounding box center [669, 417] width 50 height 37
type input "130"
